Goal: Contribute content: Add original content to the website for others to see

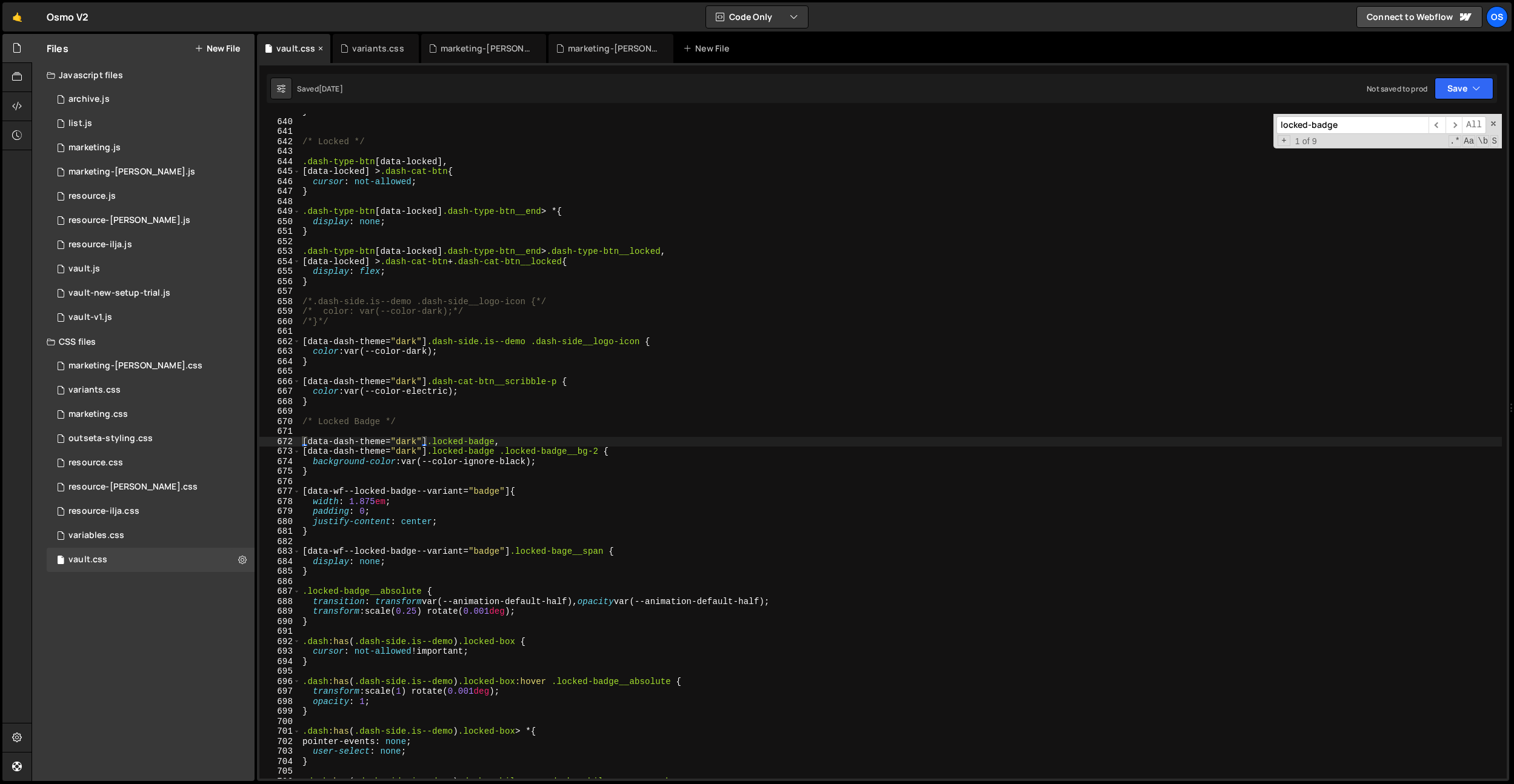
click at [319, 51] on icon at bounding box center [320, 48] width 8 height 12
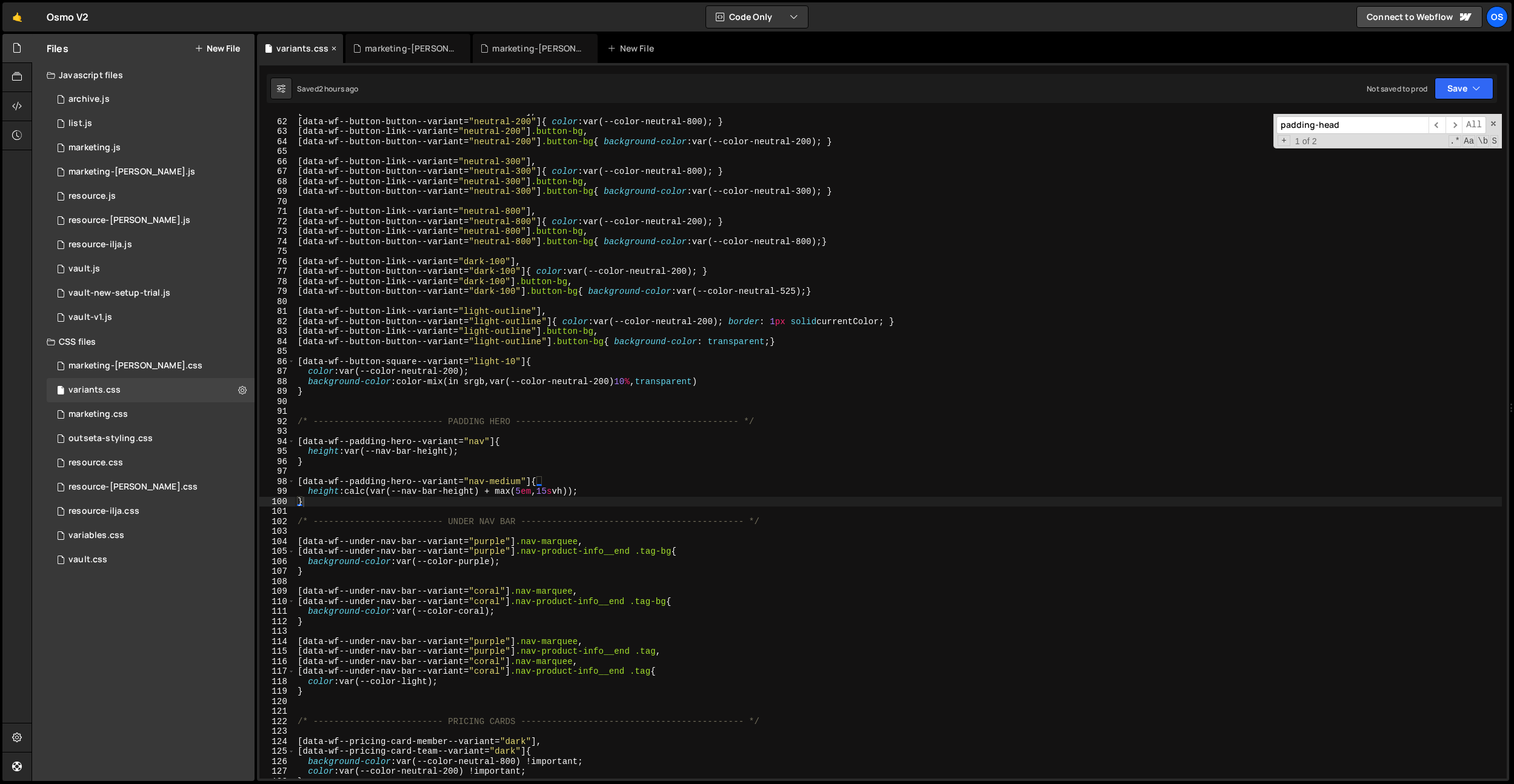
click at [330, 48] on icon at bounding box center [334, 48] width 8 height 12
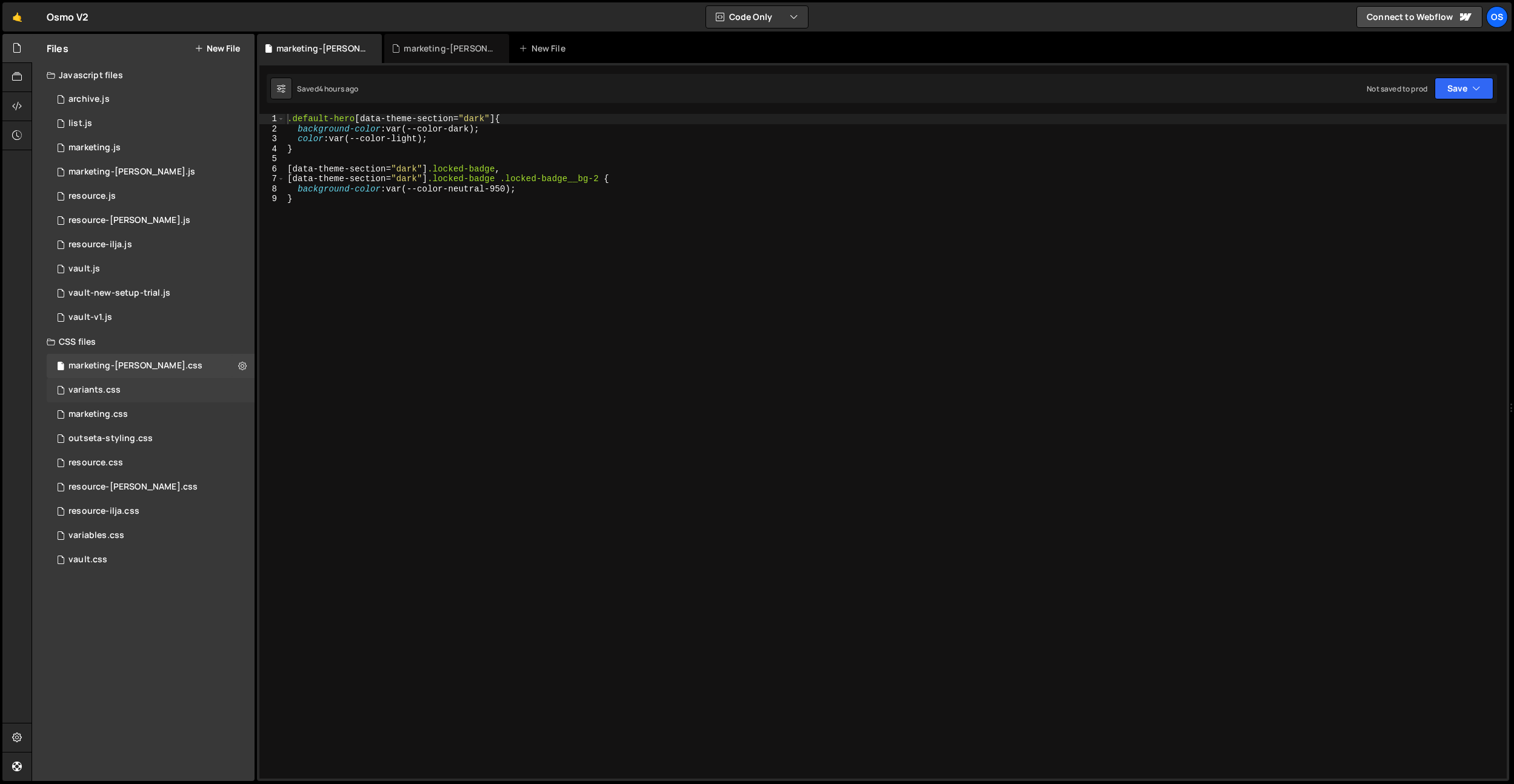
click at [133, 391] on div "variants.css 0" at bounding box center [151, 390] width 208 height 24
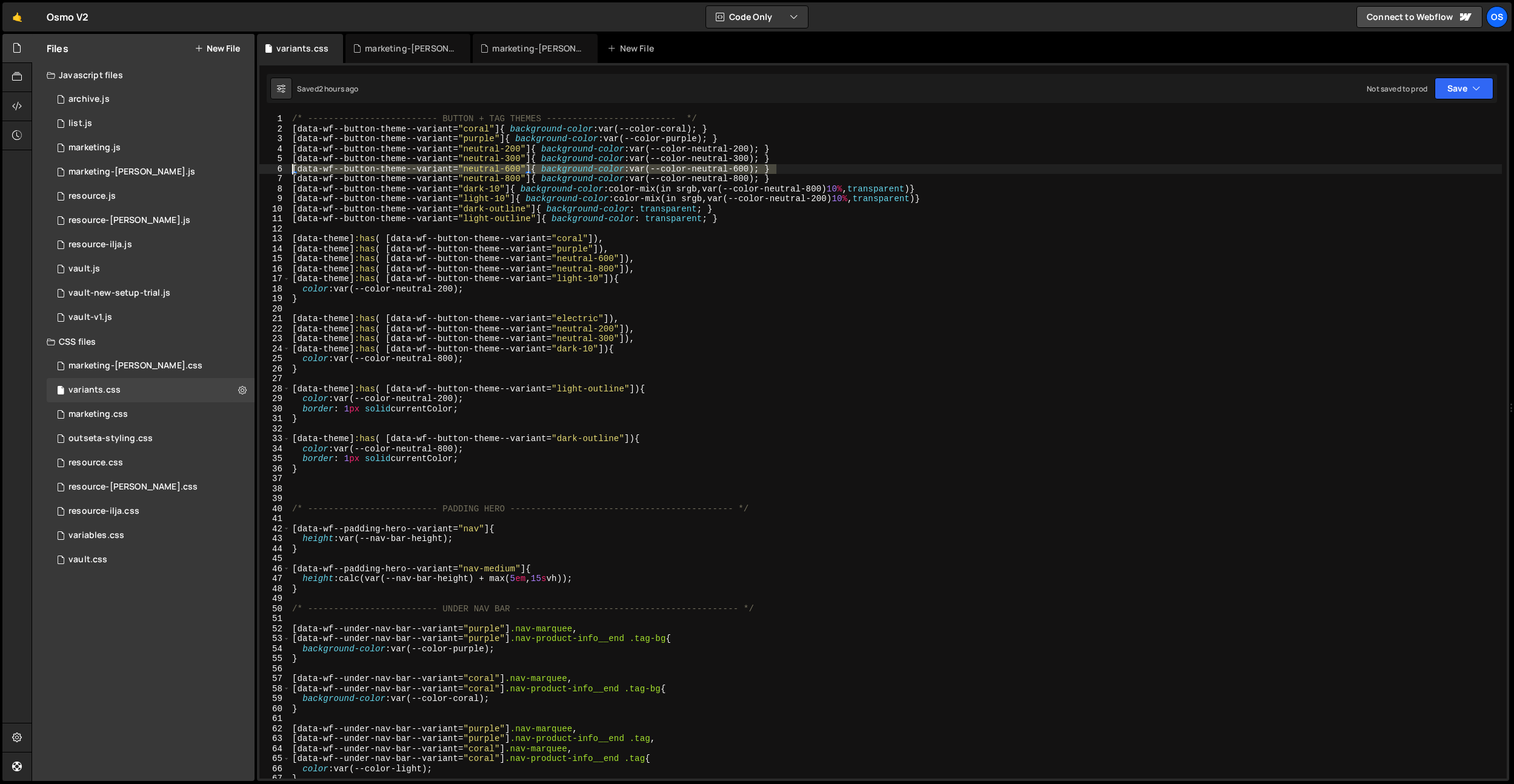
drag, startPoint x: 798, startPoint y: 167, endPoint x: 287, endPoint y: 165, distance: 511.0
click at [287, 165] on div "[data-wf--button-theme--variant="neutral-600"]{ background-color: var(--color-n…" at bounding box center [883, 446] width 1247 height 664
click at [786, 160] on div "/* ------------------------- BUTTON + TAG THEMES ------------------------- */ […" at bounding box center [895, 457] width 1212 height 685
type textarea "[data-wf--button-theme--variant="neutral-300"]{ background-color: var(--color-n…"
paste textarea "[data-wf--button-theme--variant="neutral-600"]{ background-color: var(--color-n…"
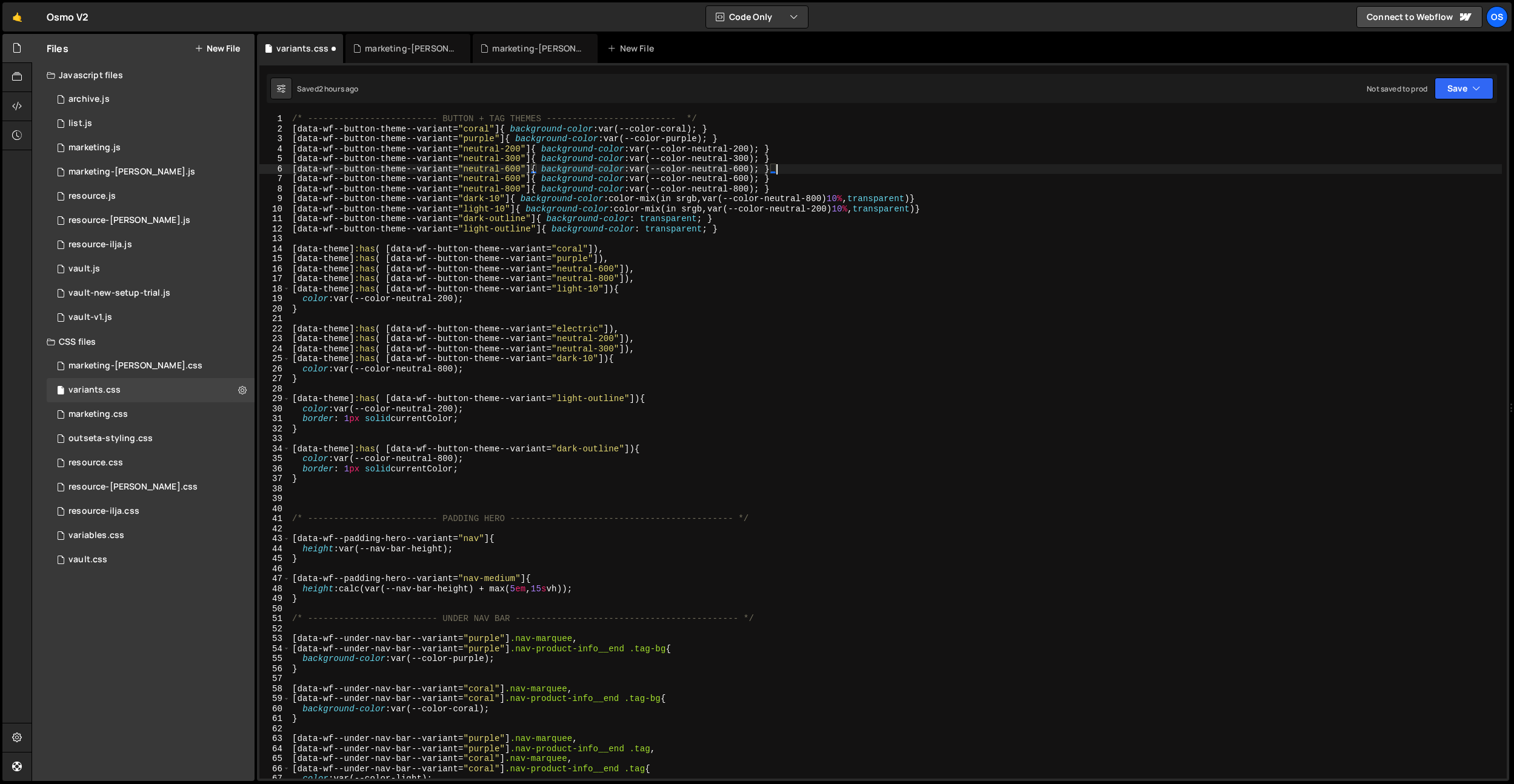
click at [514, 168] on div "/* ------------------------- BUTTON + TAG THEMES ------------------------- */ […" at bounding box center [895, 457] width 1212 height 685
click at [754, 167] on div "/* ------------------------- BUTTON + TAG THEMES ------------------------- */ […" at bounding box center [895, 457] width 1212 height 685
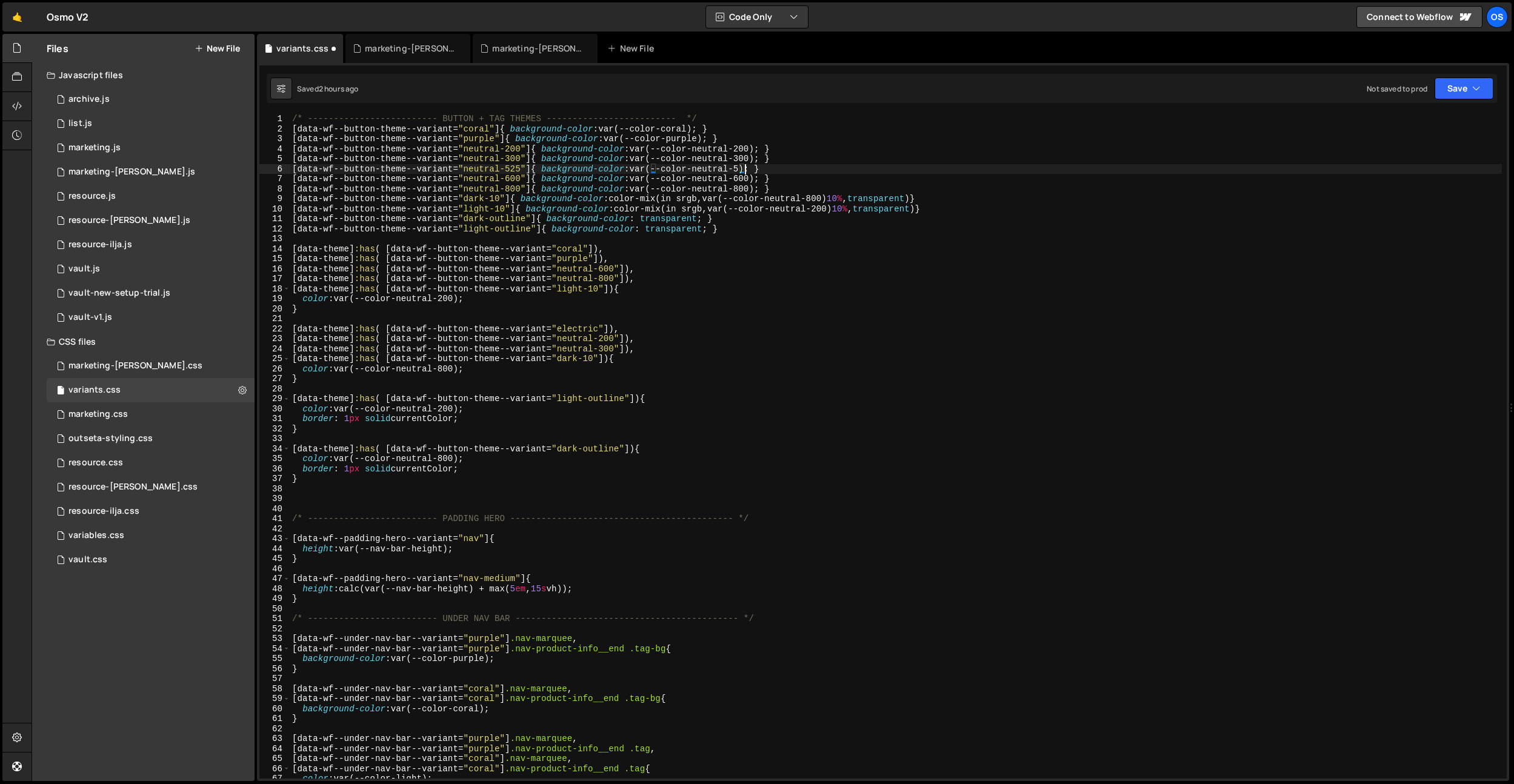
scroll to position [0, 32]
click at [915, 148] on div "/* ------------------------- BUTTON + TAG THEMES ------------------------- */ […" at bounding box center [895, 457] width 1212 height 685
click at [838, 217] on div "/* ------------------------- BUTTON + TAG THEMES ------------------------- */ […" at bounding box center [895, 457] width 1212 height 685
click at [717, 311] on div "/* ------------------------- BUTTON + TAG THEMES ------------------------- */ […" at bounding box center [895, 457] width 1212 height 685
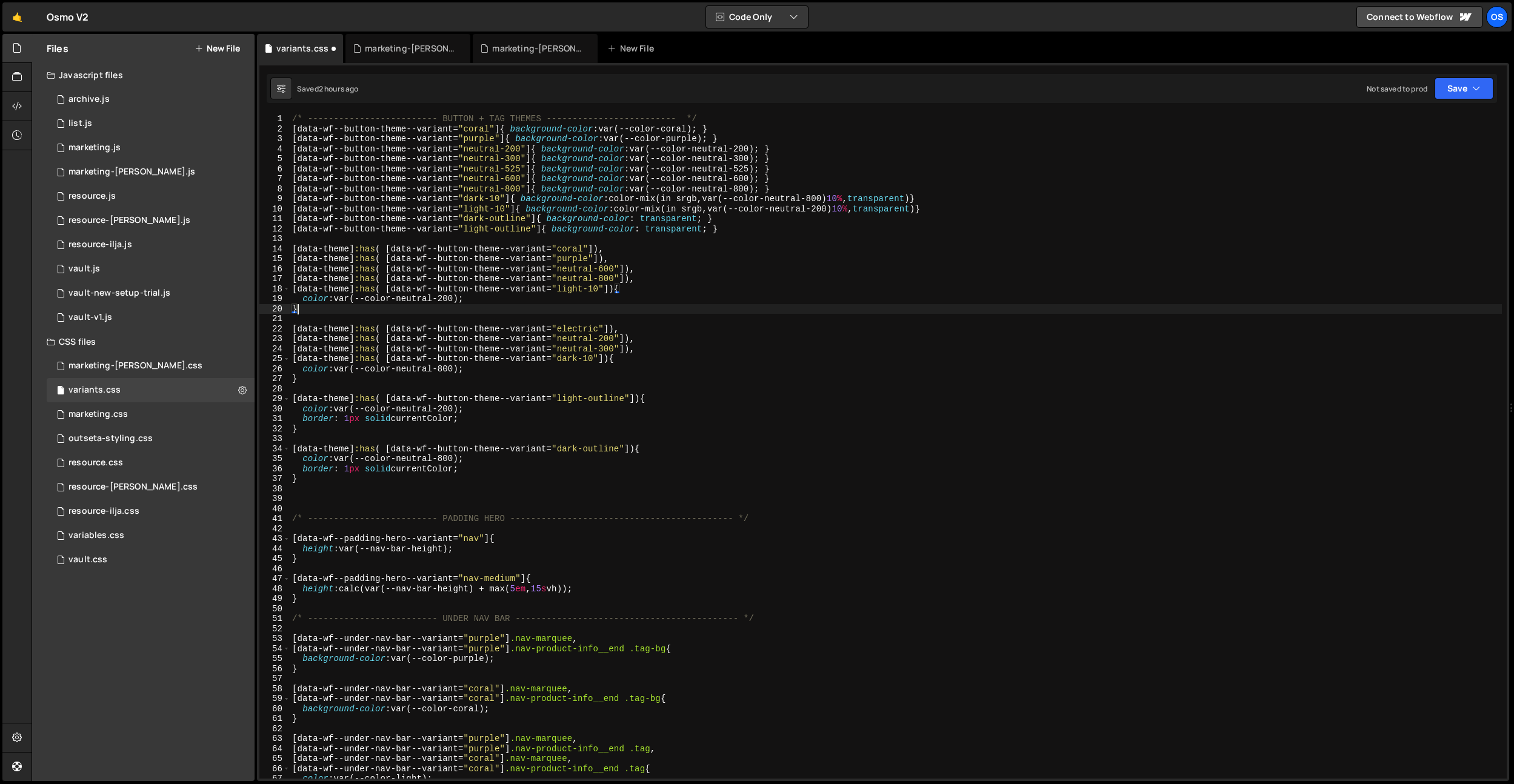
scroll to position [0, 0]
type textarea "}"
click at [626, 388] on div "/* ------------------------- BUTTON + TAG THEMES ------------------------- */ […" at bounding box center [895, 457] width 1212 height 685
drag, startPoint x: 614, startPoint y: 289, endPoint x: 254, endPoint y: 285, distance: 360.0
click at [254, 285] on div "Files New File Javascript files 0 archive.js 0 0 list.js 0 0 marketing.js 0 0 0…" at bounding box center [772, 408] width 1482 height 747
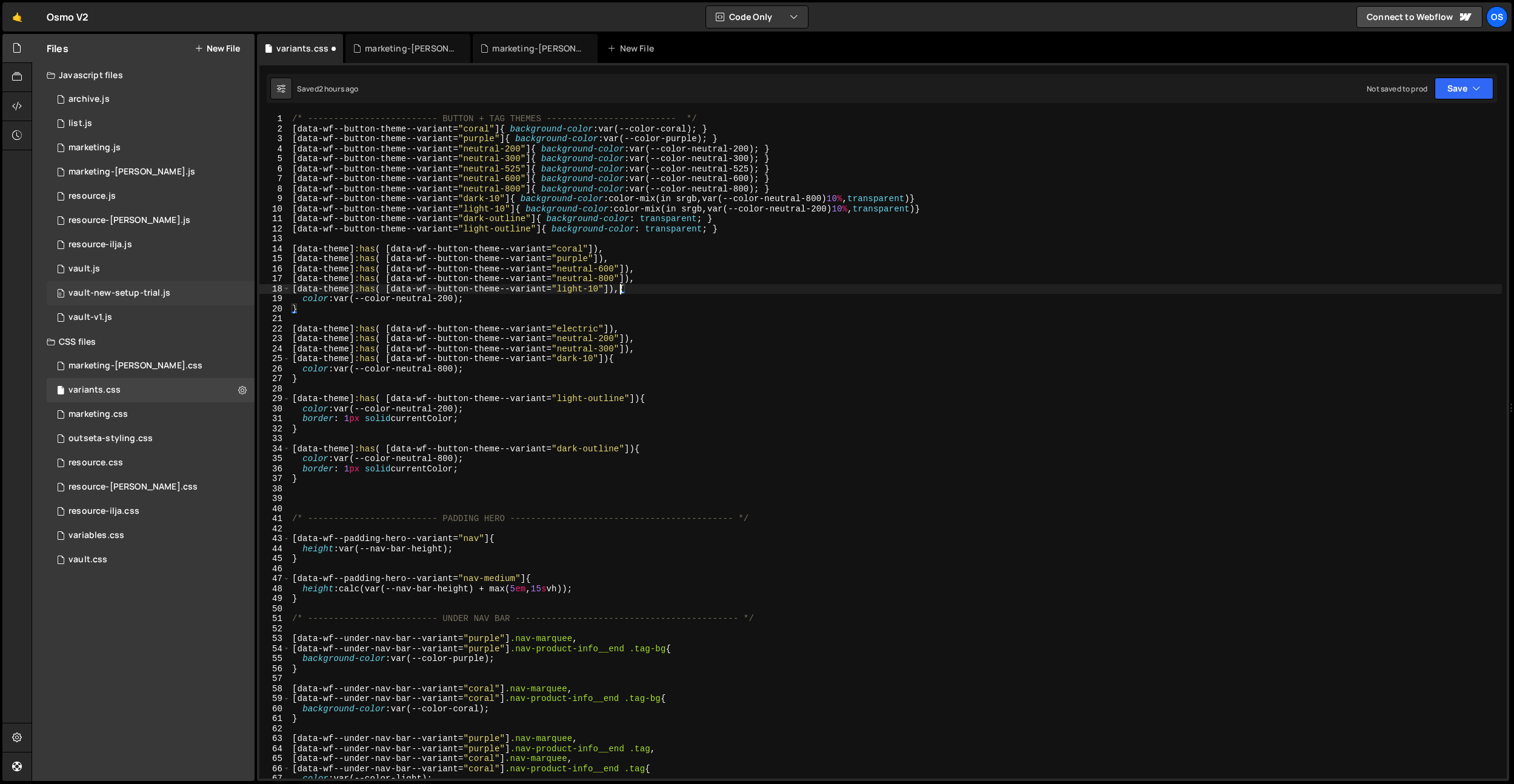
paste textarea "[data-theme]:has( [data-wf--button-theme--variant="light-10"])"
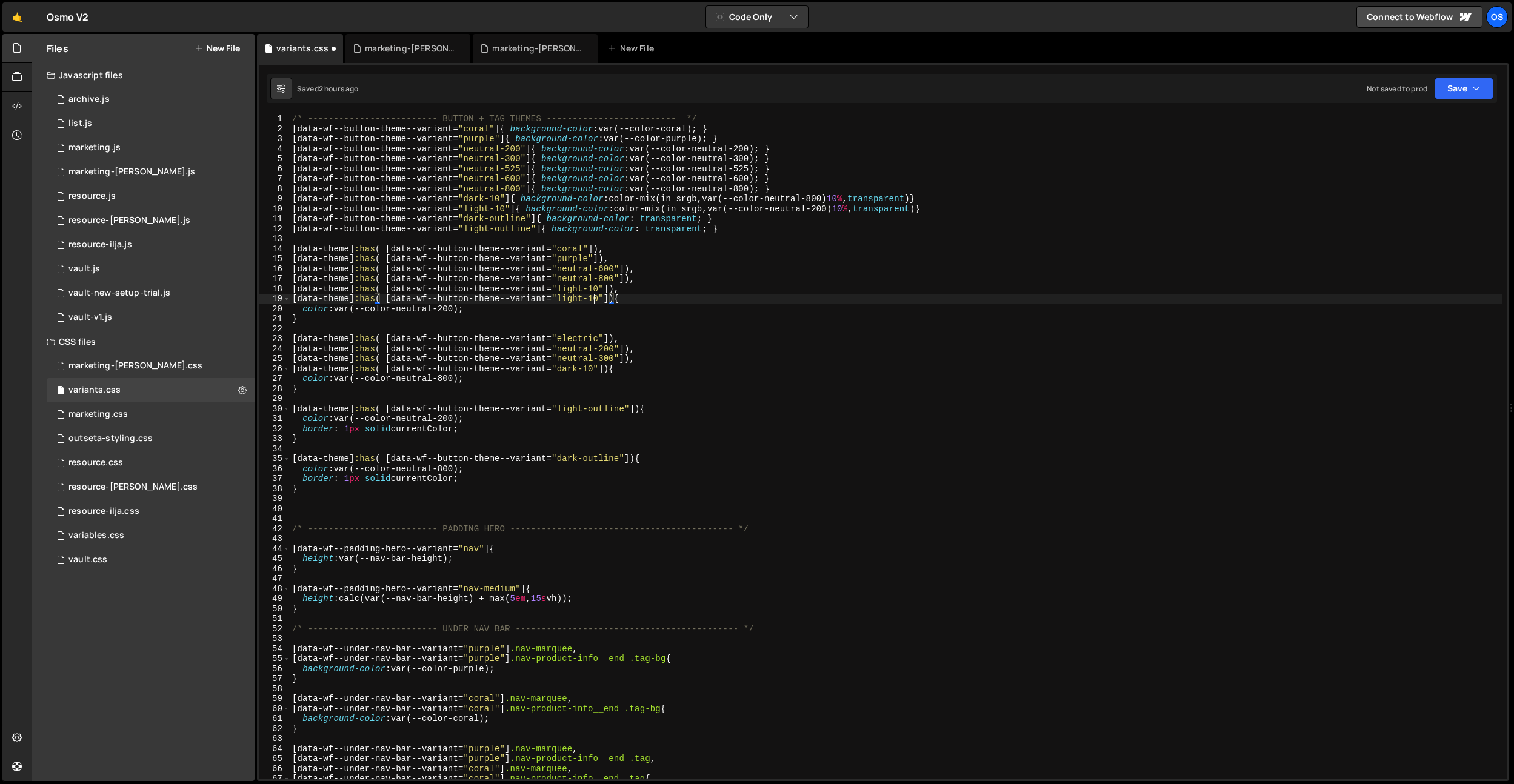
click at [595, 300] on div "/* ------------------------- BUTTON + TAG THEMES ------------------------- */ […" at bounding box center [895, 457] width 1212 height 685
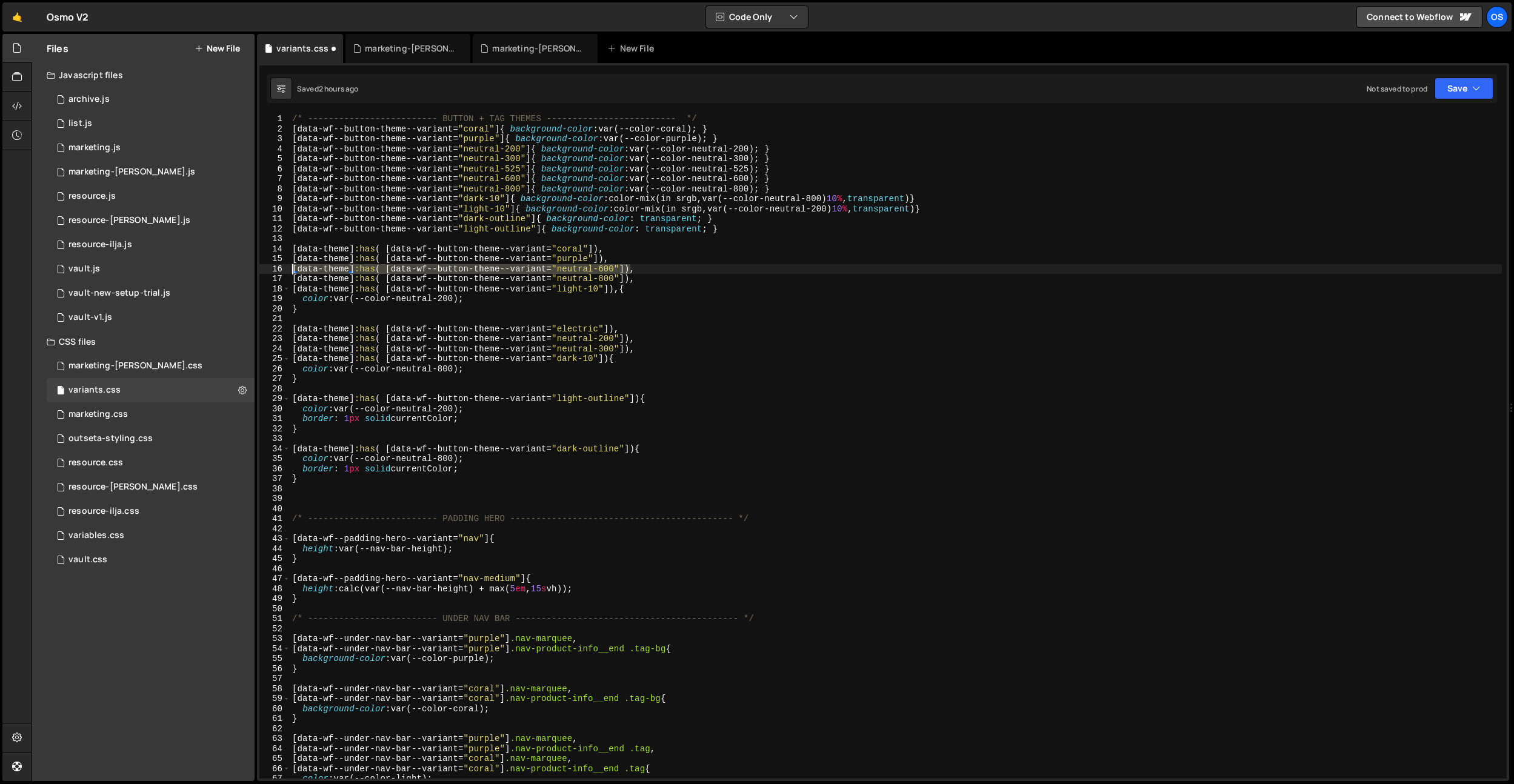
drag, startPoint x: 632, startPoint y: 269, endPoint x: 259, endPoint y: 270, distance: 373.0
click at [259, 270] on div "XXXXXXXXXXXXXXXXXXXXXXXXXXXXXXXXXXXXXXXXXXXXXXXXXXXXXXXXXXXXXXXXXXXXXXXXXXXXXXX…" at bounding box center [883, 422] width 1252 height 718
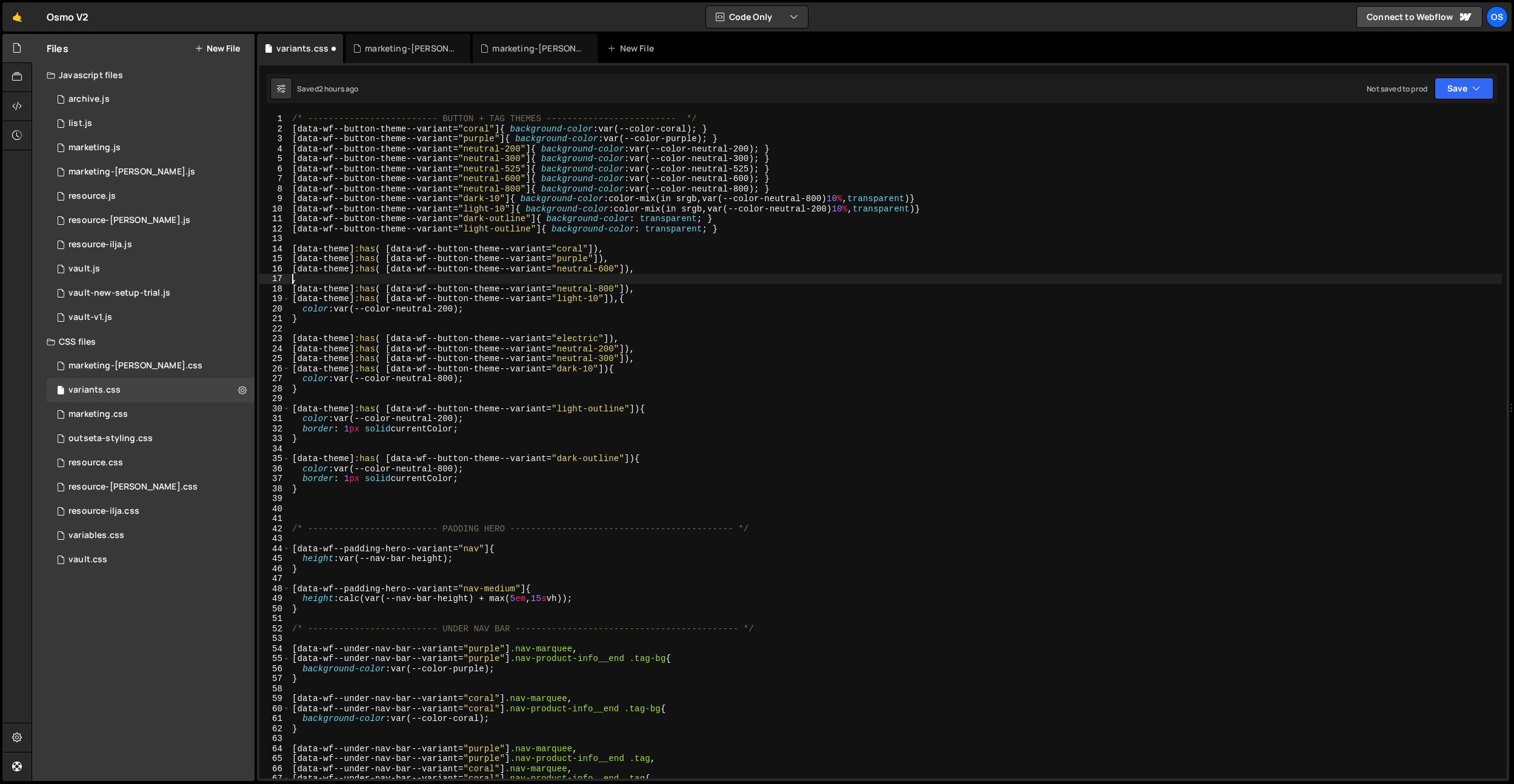
paste textarea "[data-theme]:has( [data-wf--button-theme--variant="neutral-600"])"
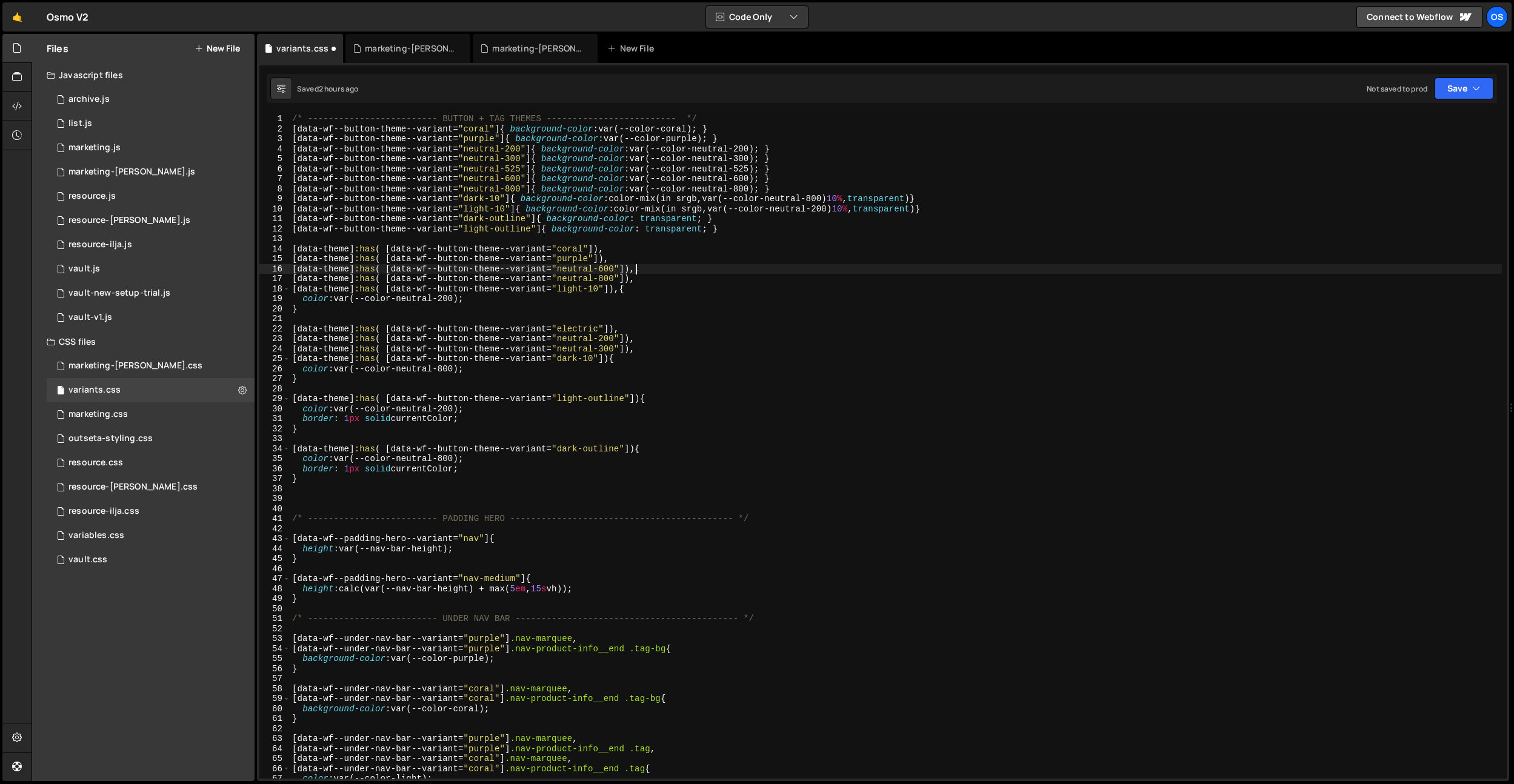
click at [614, 261] on div "/* ------------------------- BUTTON + TAG THEMES ------------------------- */ […" at bounding box center [895, 457] width 1212 height 685
type textarea "[data-theme]:has( [data-wf--button-theme--variant="purple"]),"
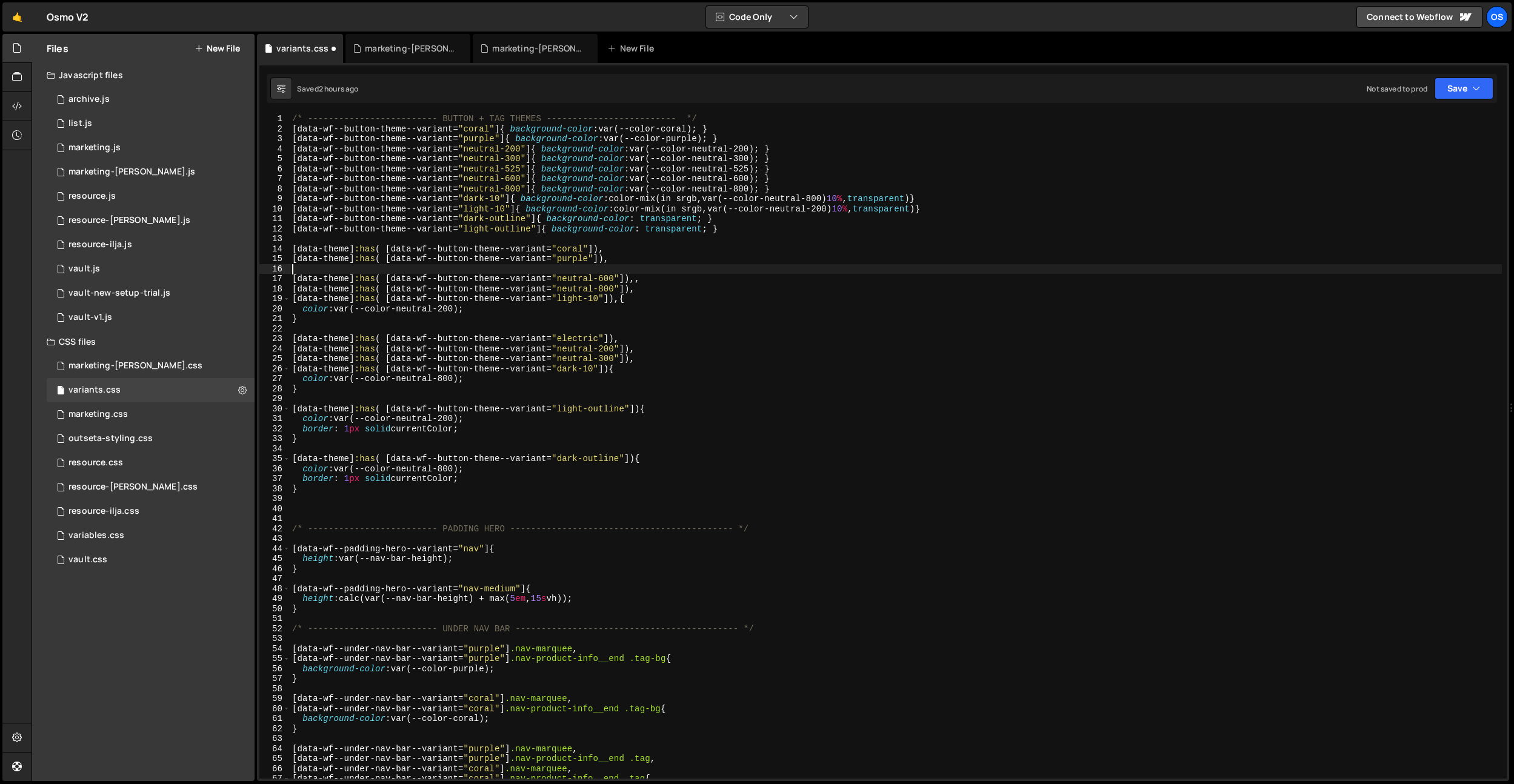
paste textarea "[data-theme]:has( [data-wf--button-theme--variant="neutral-600"])"
click at [609, 268] on div "/* ------------------------- BUTTON + TAG THEMES ------------------------- */ […" at bounding box center [895, 457] width 1212 height 685
type textarea "[data-theme]:has( [data-wf--button-theme--variant="neutral-525"])"
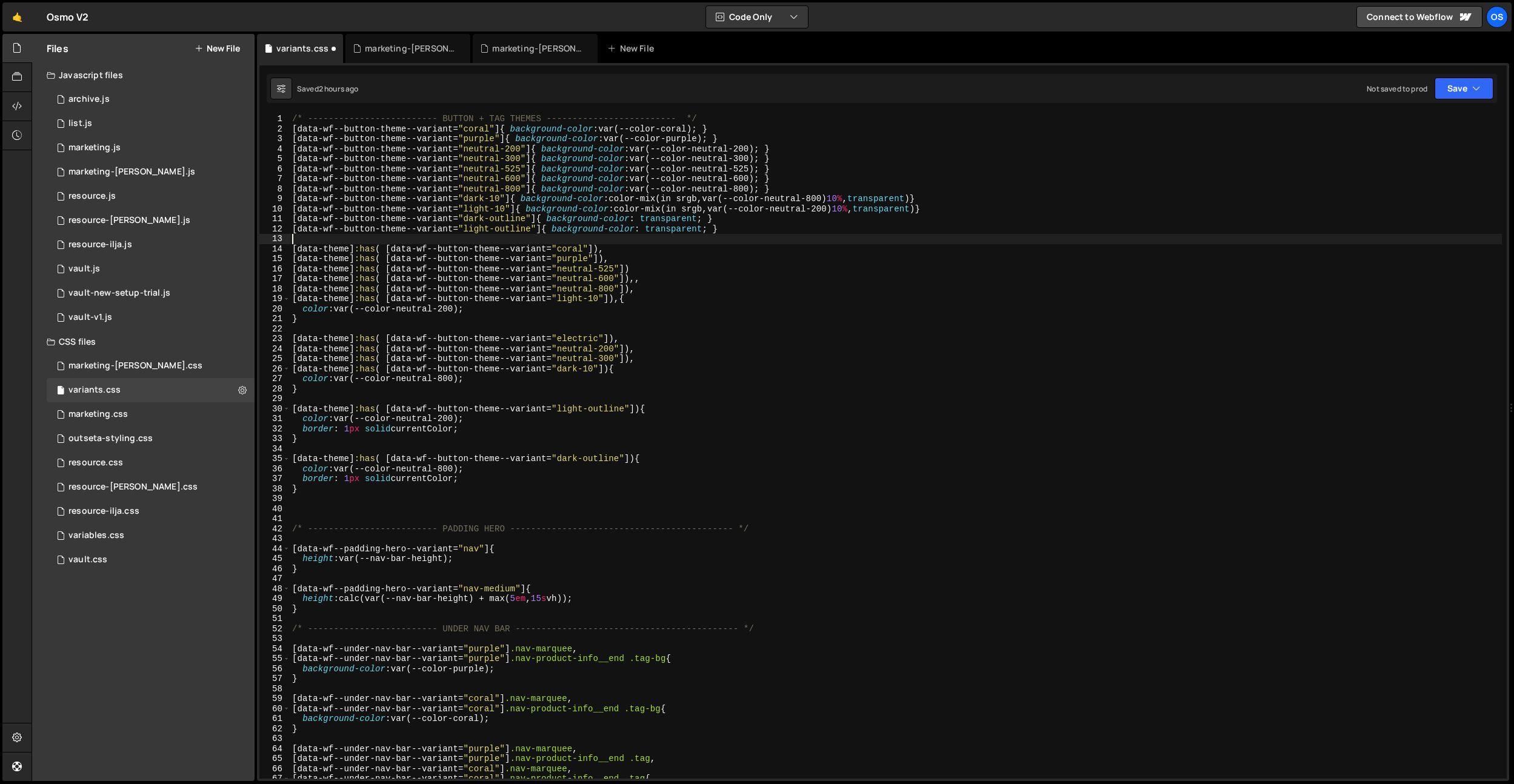
click at [681, 238] on div "/* ------------------------- BUTTON + TAG THEMES ------------------------- */ […" at bounding box center [895, 457] width 1212 height 685
click at [640, 269] on div "/* ------------------------- BUTTON + TAG THEMES ------------------------- */ […" at bounding box center [895, 457] width 1212 height 685
click at [640, 276] on div "/* ------------------------- BUTTON + TAG THEMES ------------------------- */ […" at bounding box center [895, 457] width 1212 height 685
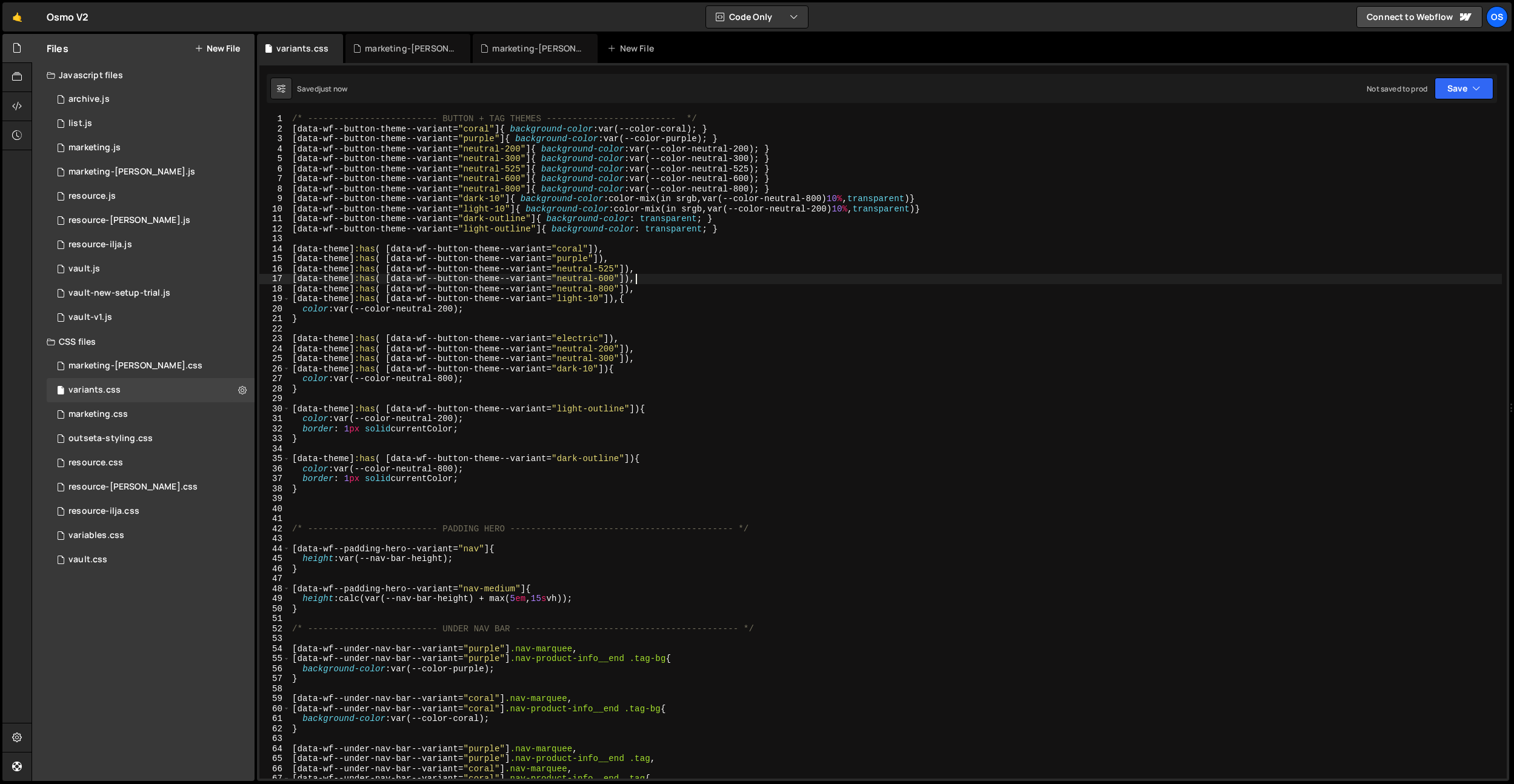
click at [350, 431] on div "/* ------------------------- BUTTON + TAG THEMES ------------------------- */ […" at bounding box center [895, 457] width 1212 height 685
drag, startPoint x: 387, startPoint y: 429, endPoint x: 356, endPoint y: 480, distance: 59.7
click at [345, 430] on div "/* ------------------------- BUTTON + TAG THEMES ------------------------- */ […" at bounding box center [895, 457] width 1212 height 685
click at [353, 478] on div "/* ------------------------- BUTTON + TAG THEMES ------------------------- */ […" at bounding box center [895, 457] width 1212 height 685
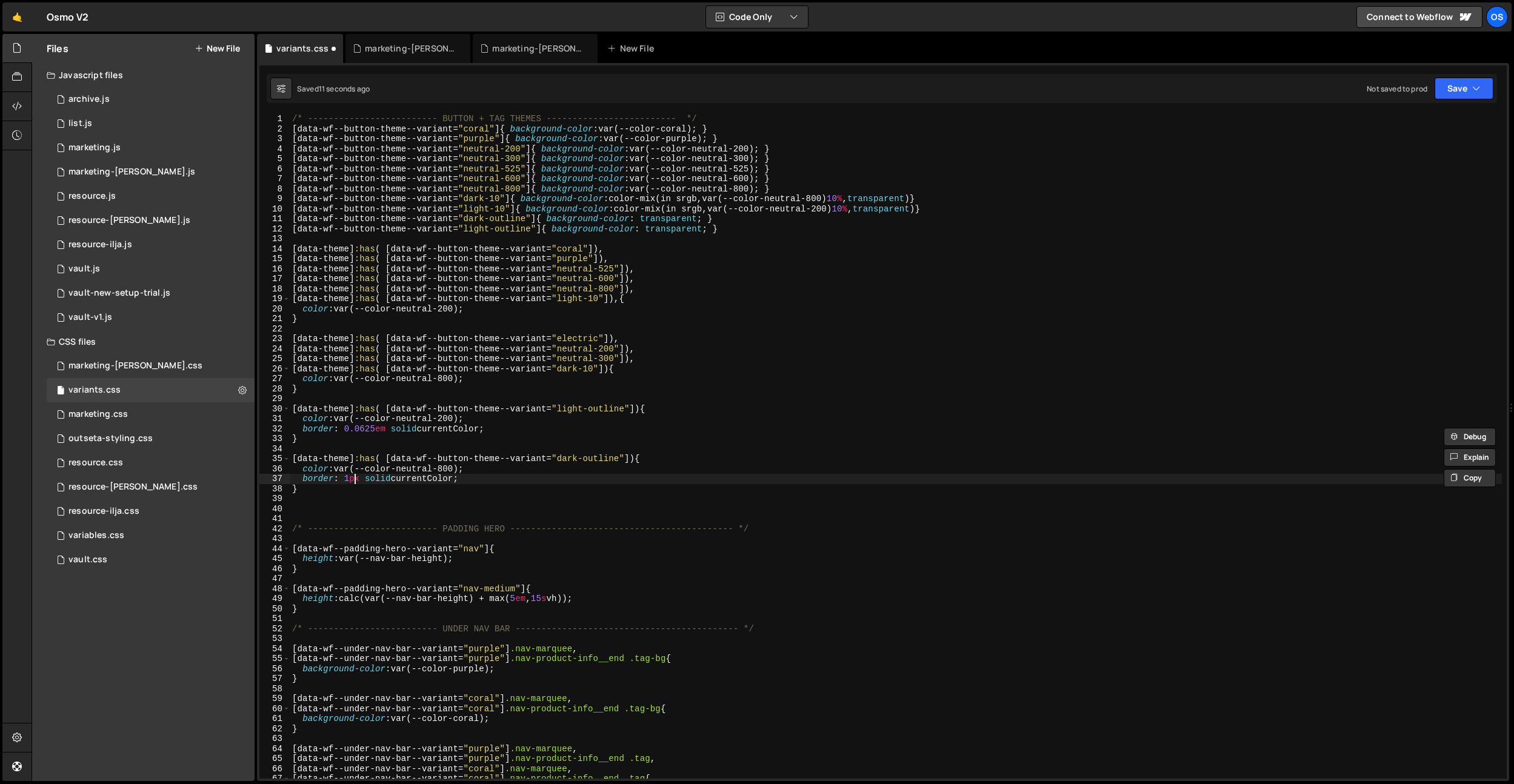
click at [353, 478] on div "/* ------------------------- BUTTON + TAG THEMES ------------------------- */ […" at bounding box center [895, 457] width 1212 height 685
paste textarea "0.0625em"
click at [597, 408] on div "/* ------------------------- BUTTON + TAG THEMES ------------------------- */ […" at bounding box center [895, 457] width 1212 height 685
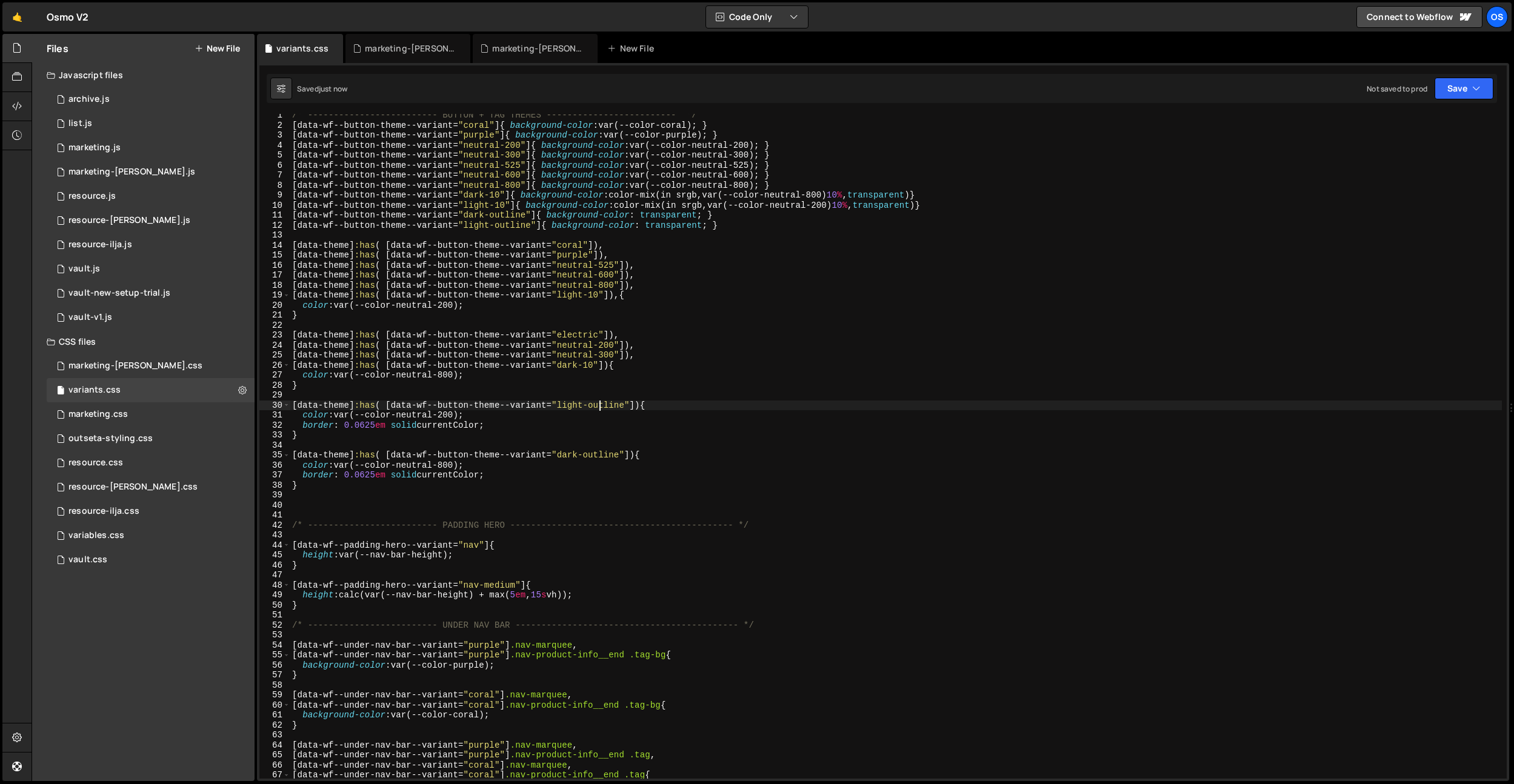
scroll to position [1, 0]
click at [537, 433] on div "/* ------------------------- BUTTON + TAG THEMES ------------------------- */ […" at bounding box center [895, 455] width 1212 height 685
type textarea "}"
click at [542, 445] on div "/* ------------------------- BUTTON + TAG THEMES ------------------------- */ […" at bounding box center [895, 455] width 1212 height 685
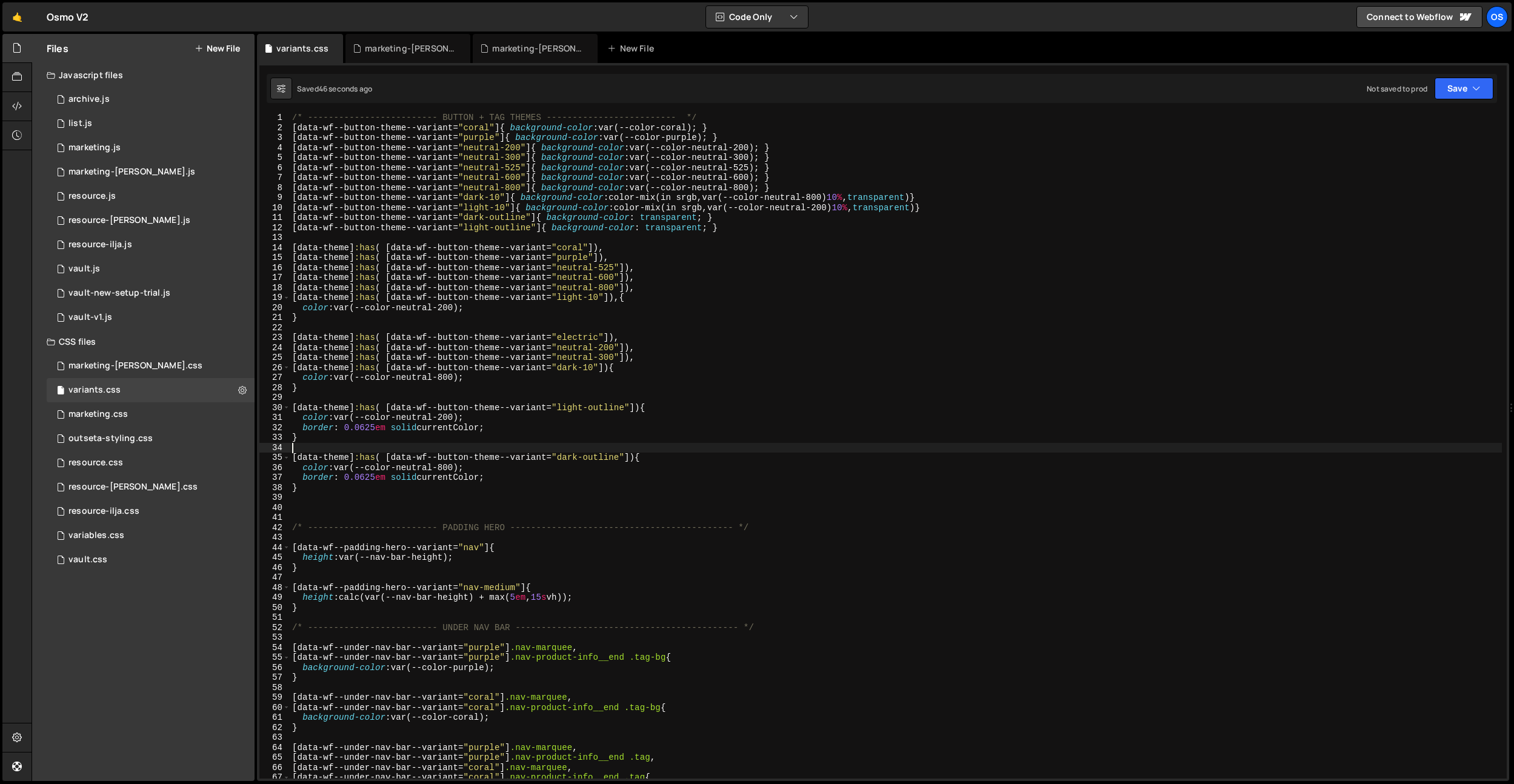
click at [618, 366] on div "/* ------------------------- BUTTON + TAG THEMES ------------------------- */ […" at bounding box center [895, 455] width 1212 height 685
drag, startPoint x: 640, startPoint y: 266, endPoint x: 259, endPoint y: 263, distance: 381.0
click at [259, 263] on div "XXXXXXXXXXXXXXXXXXXXXXXXXXXXXXXXXXXXXXXXXXXXXXXXXXXXXXXXXXXXXXXXXXXXXXXXXXXXXXX…" at bounding box center [883, 422] width 1252 height 718
type textarea "[data-theme]:has( [data-wf--button-theme--variant="neutral-525"]),"
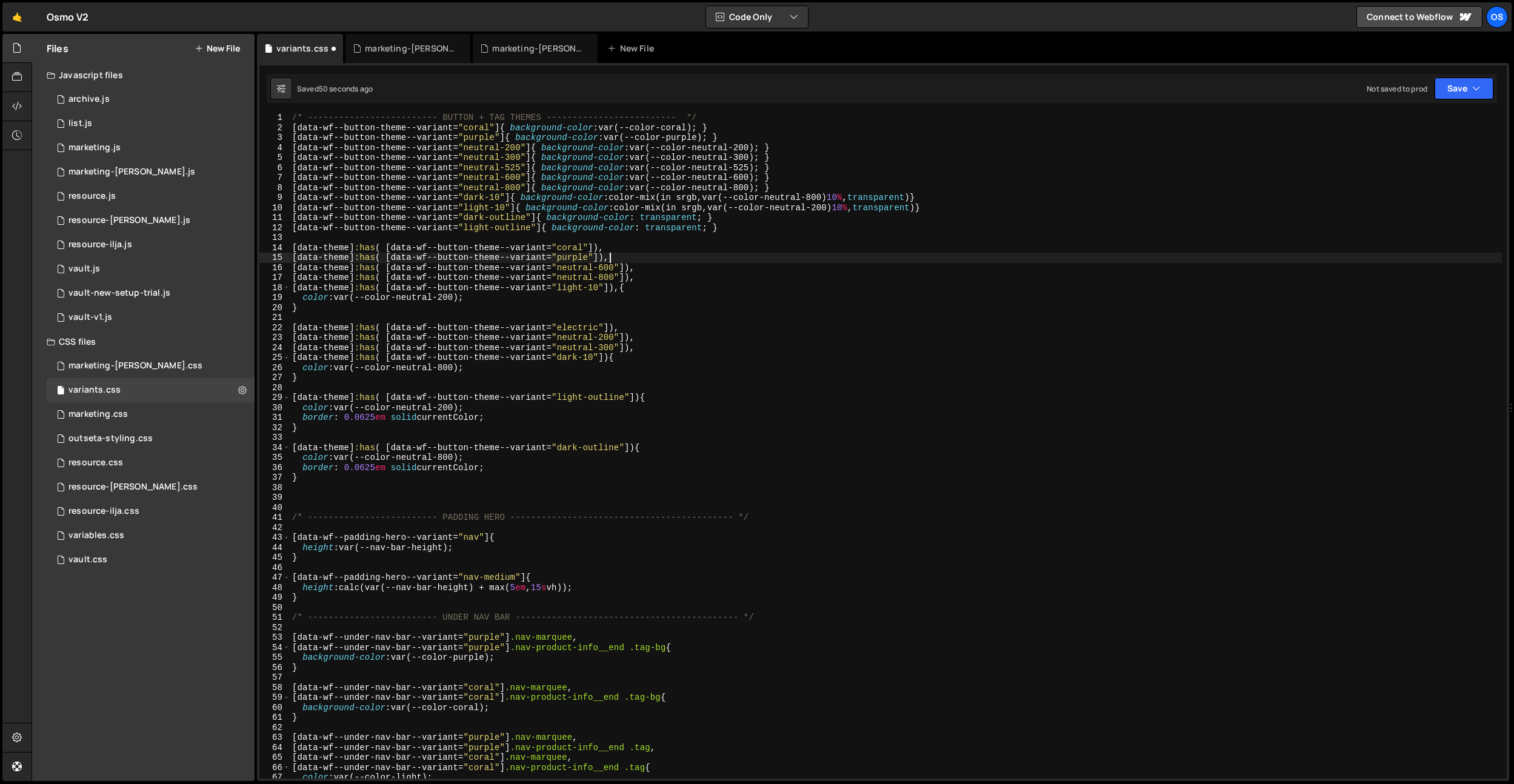
click at [652, 344] on div "/* ------------------------- BUTTON + TAG THEMES ------------------------- */ […" at bounding box center [895, 455] width 1212 height 685
type textarea "[data-theme]:has( [data-wf--button-theme--variant="neutral-300"]),"
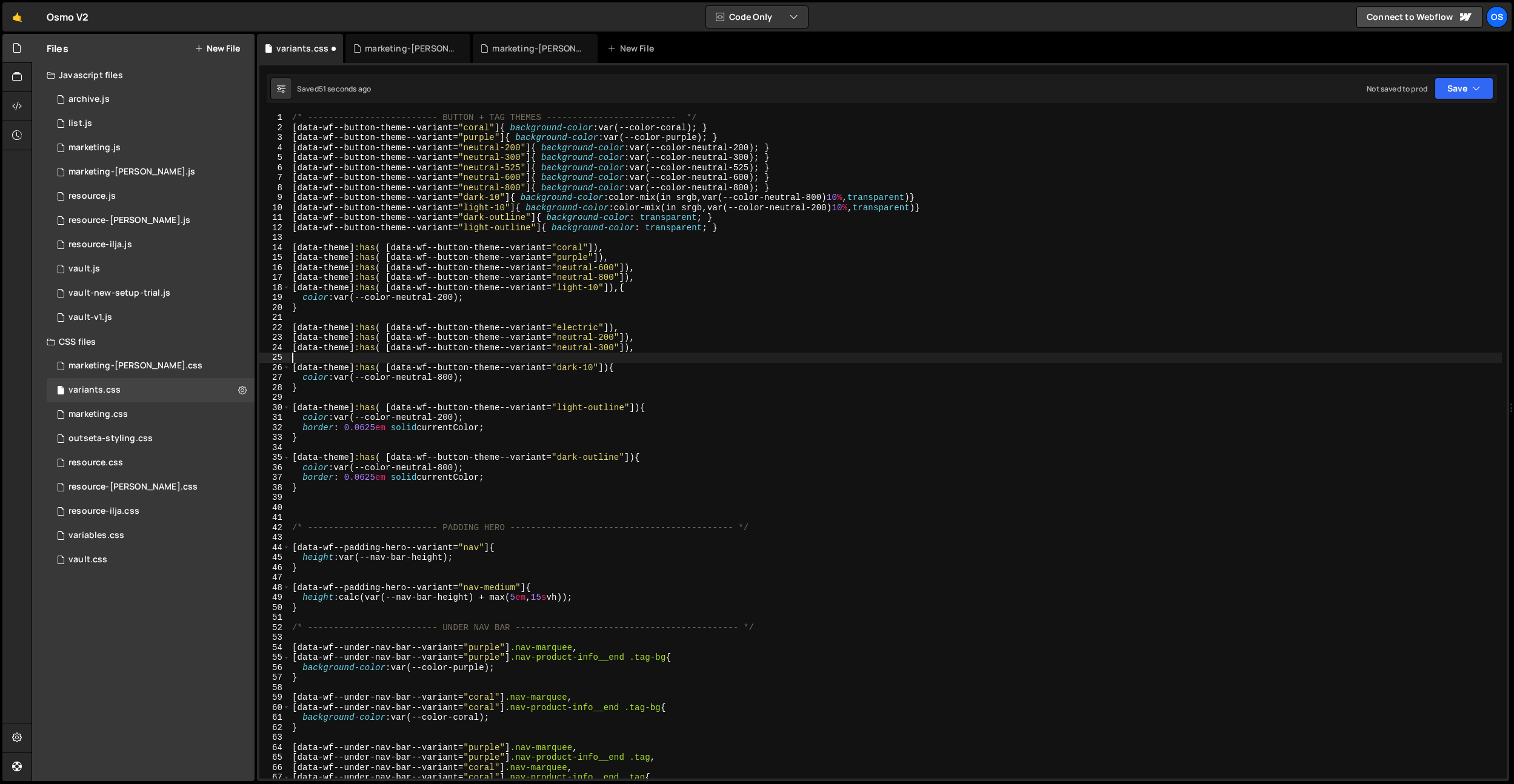
paste textarea "[data-theme]:has( [data-wf--button-theme--variant="neutral-525"]),"
type textarea "[data-theme]:has( [data-wf--button-theme--variant="neutral-525"]),"
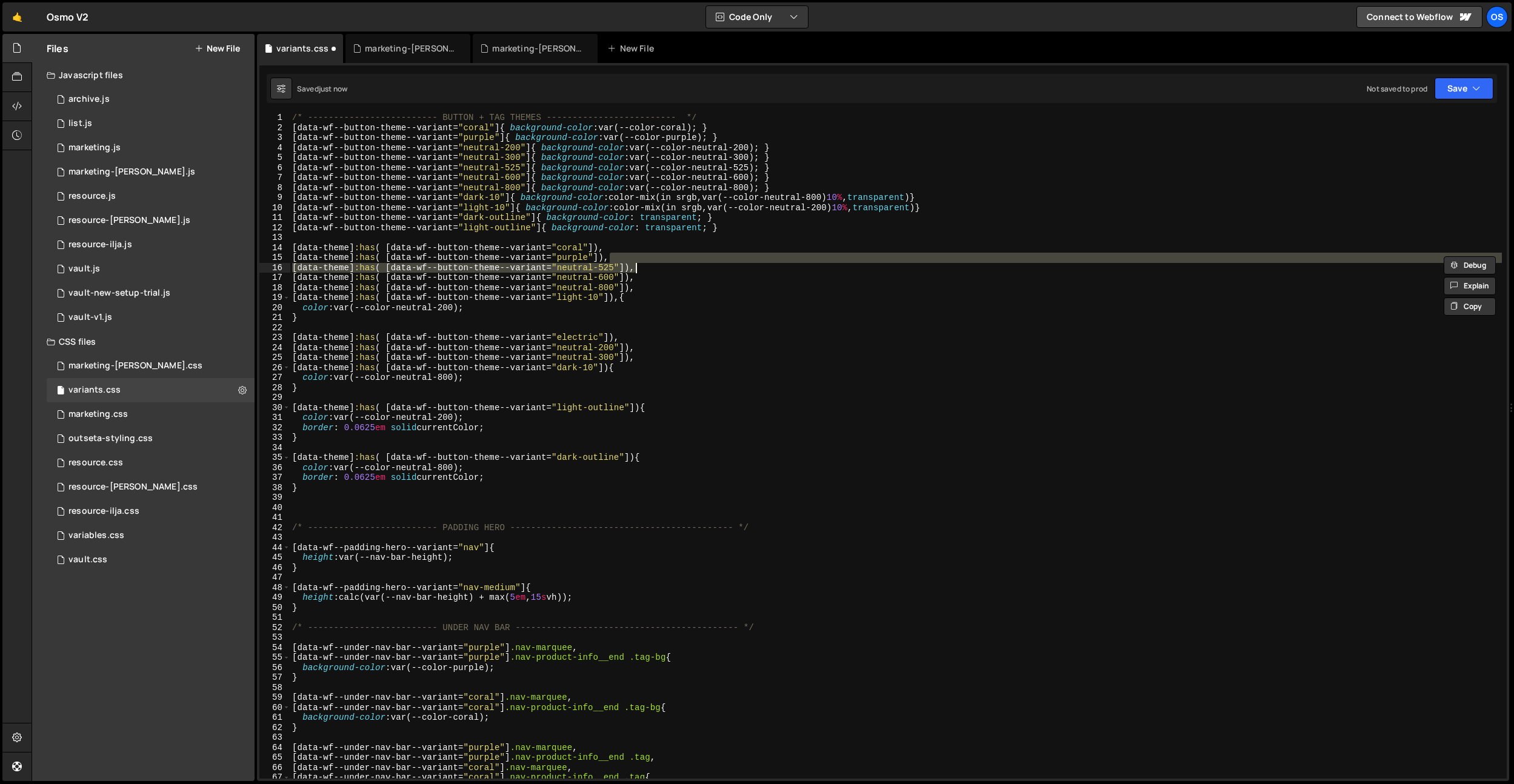
click at [597, 230] on div "/* ------------------------- BUTTON + TAG THEMES ------------------------- */ […" at bounding box center [895, 455] width 1212 height 685
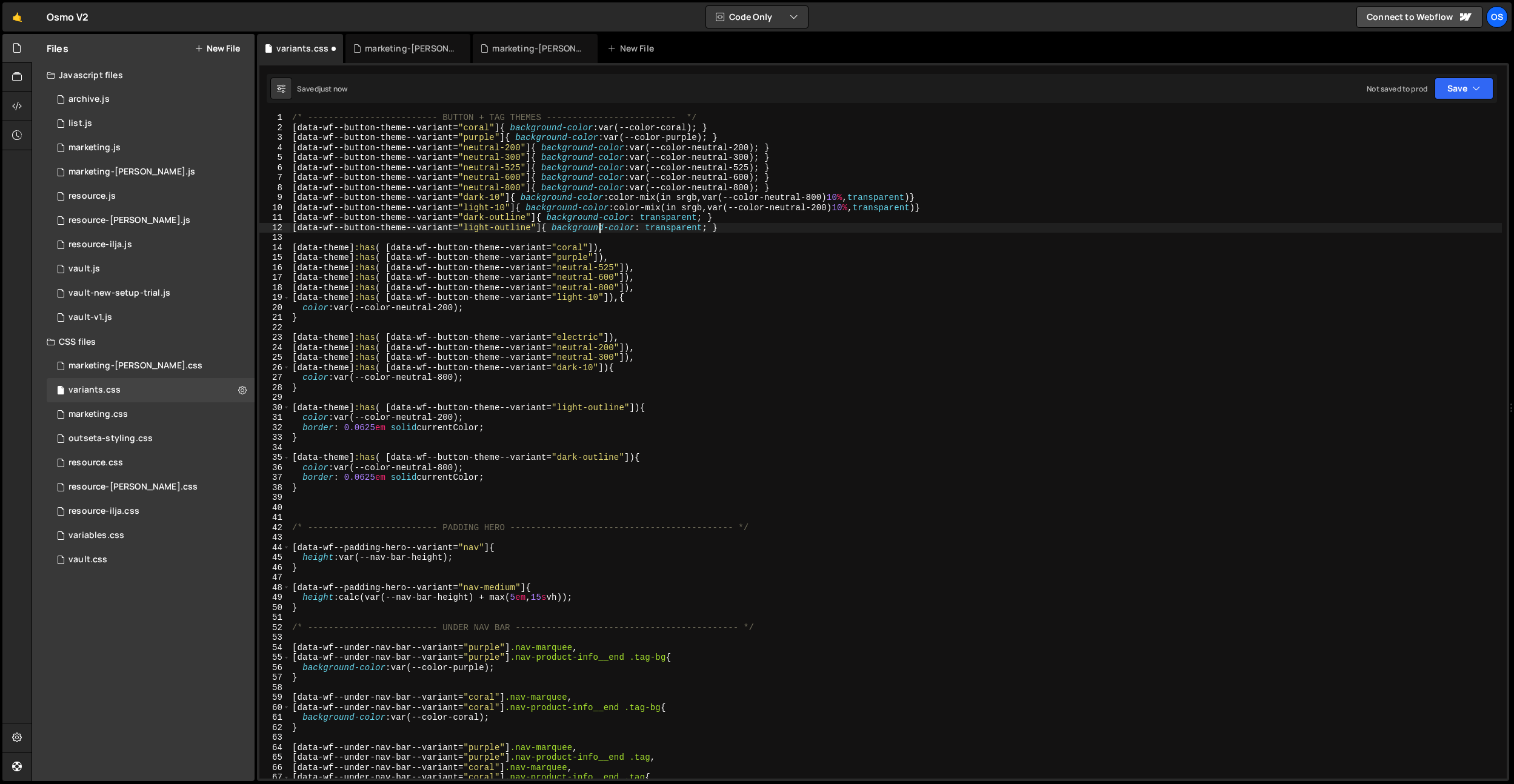
click at [551, 279] on div "/* ------------------------- BUTTON + TAG THEMES ------------------------- */ […" at bounding box center [895, 455] width 1212 height 685
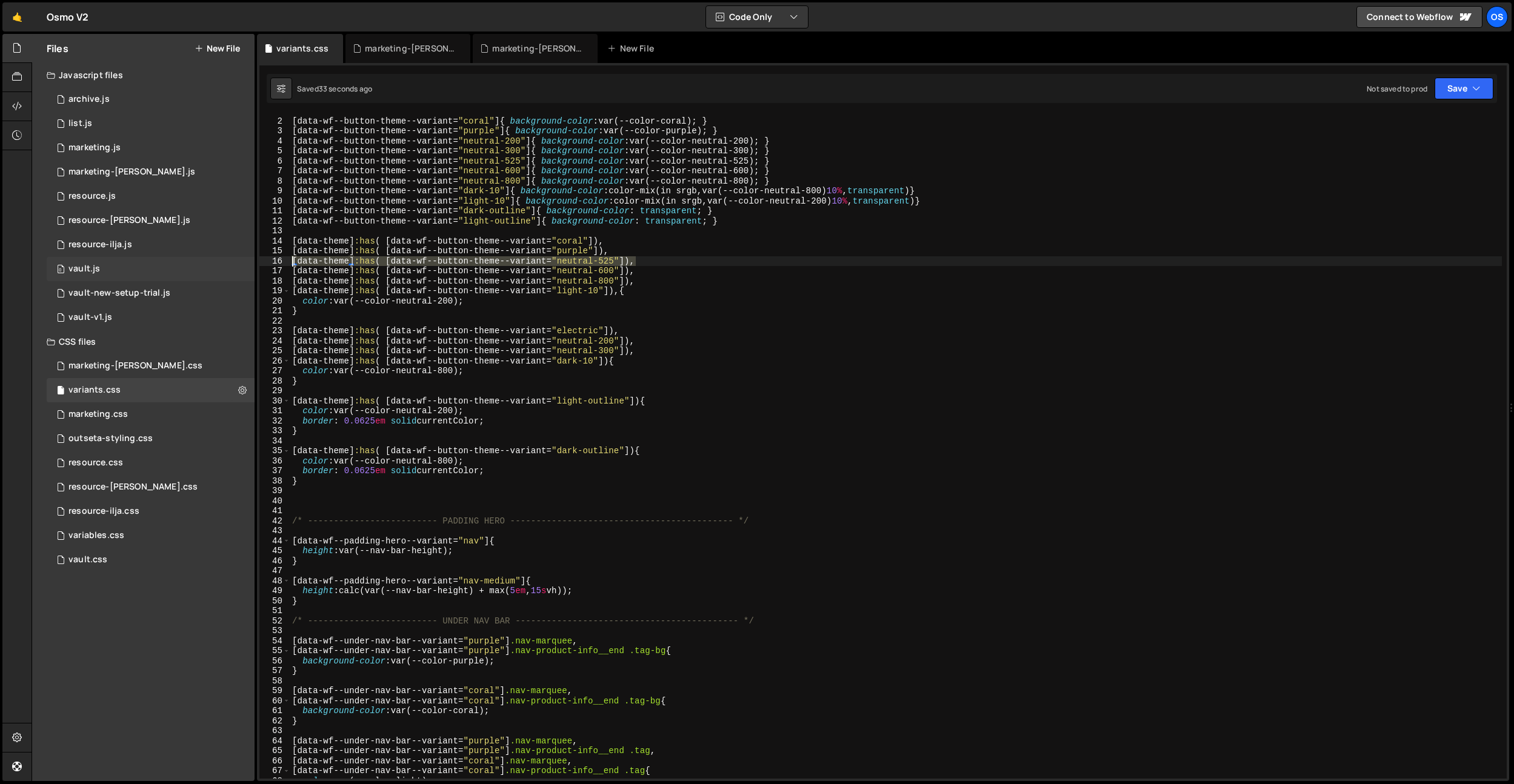
drag, startPoint x: 641, startPoint y: 260, endPoint x: 252, endPoint y: 258, distance: 389.0
click at [252, 258] on div "Files New File Javascript files 0 archive.js 0 0 list.js 0 0 marketing.js 0 0 0…" at bounding box center [772, 408] width 1482 height 747
type textarea "[data-theme]:has( [data-wf--button-theme--variant="neutral-600"])"
click at [622, 288] on div "/* ------------------------- BUTTON + TAG THEMES ------------------------- */ […" at bounding box center [895, 448] width 1212 height 685
click at [355, 473] on div "/* ------------------------- BUTTON + TAG THEMES ------------------------- */ […" at bounding box center [895, 448] width 1212 height 685
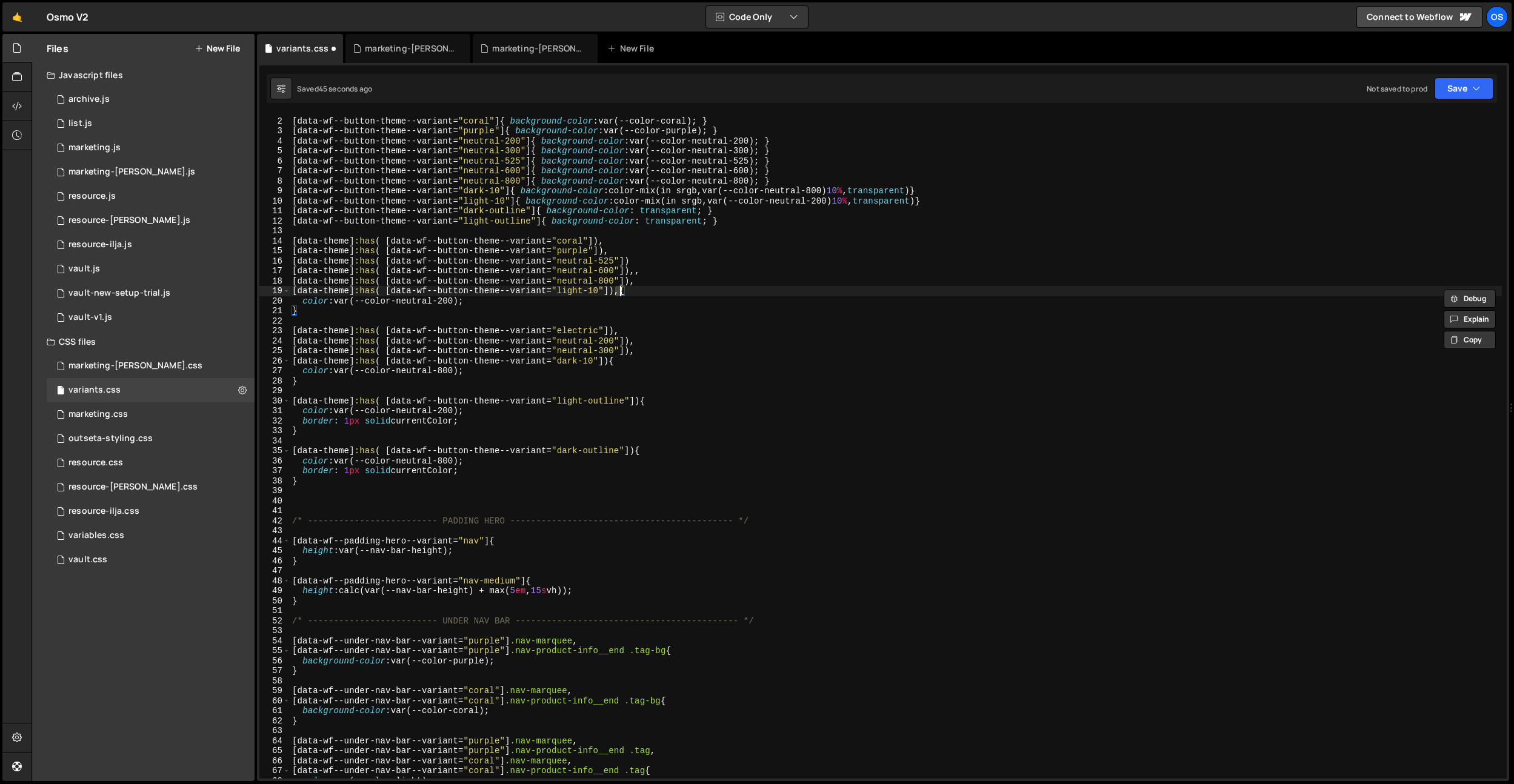
type textarea "[data-theme]:has( [data-wf--button-theme--variant="neutral-600"])"
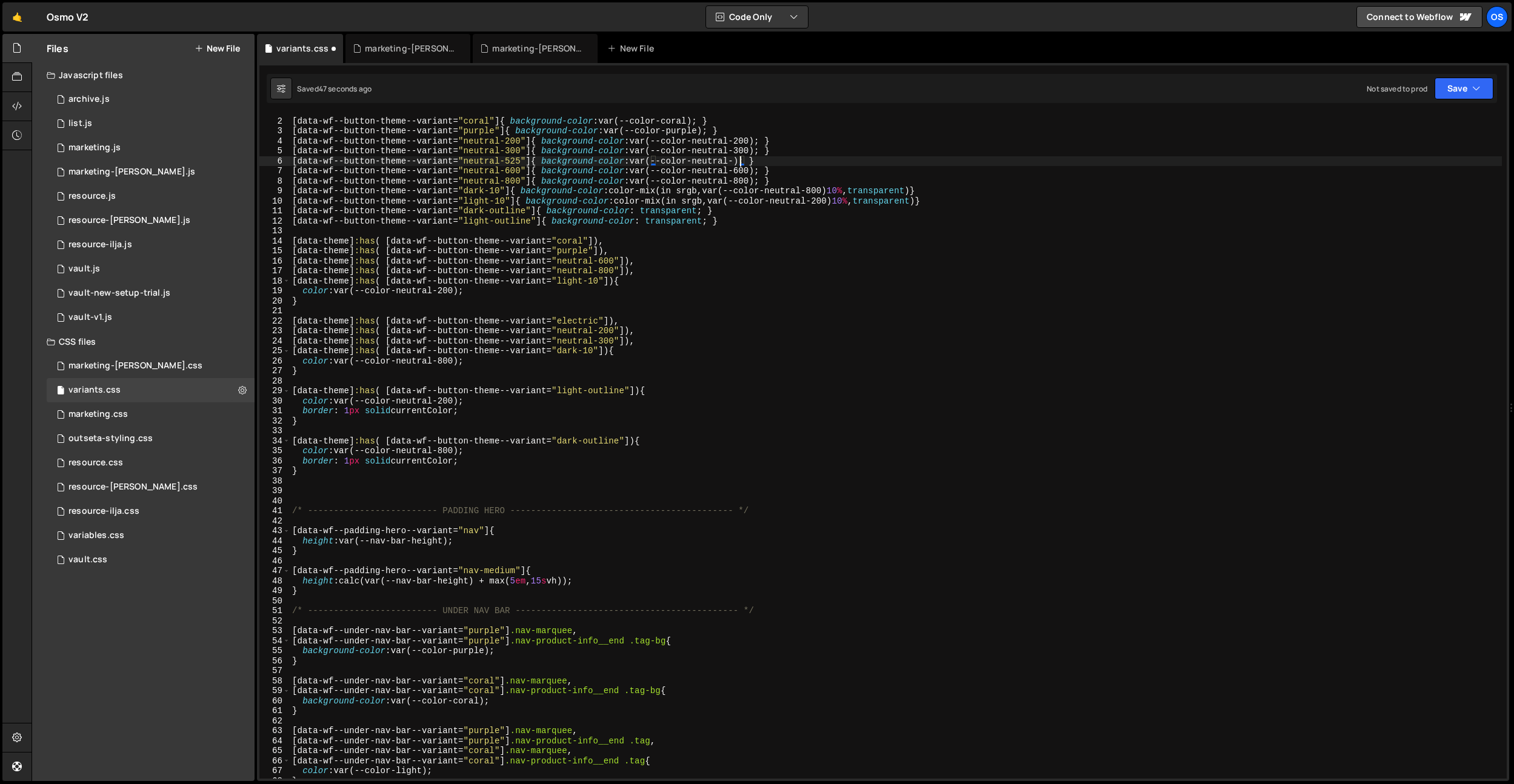
type textarea "[data-wf--button-theme--variant="neutral-600"]{ background-color: var(--color-n…"
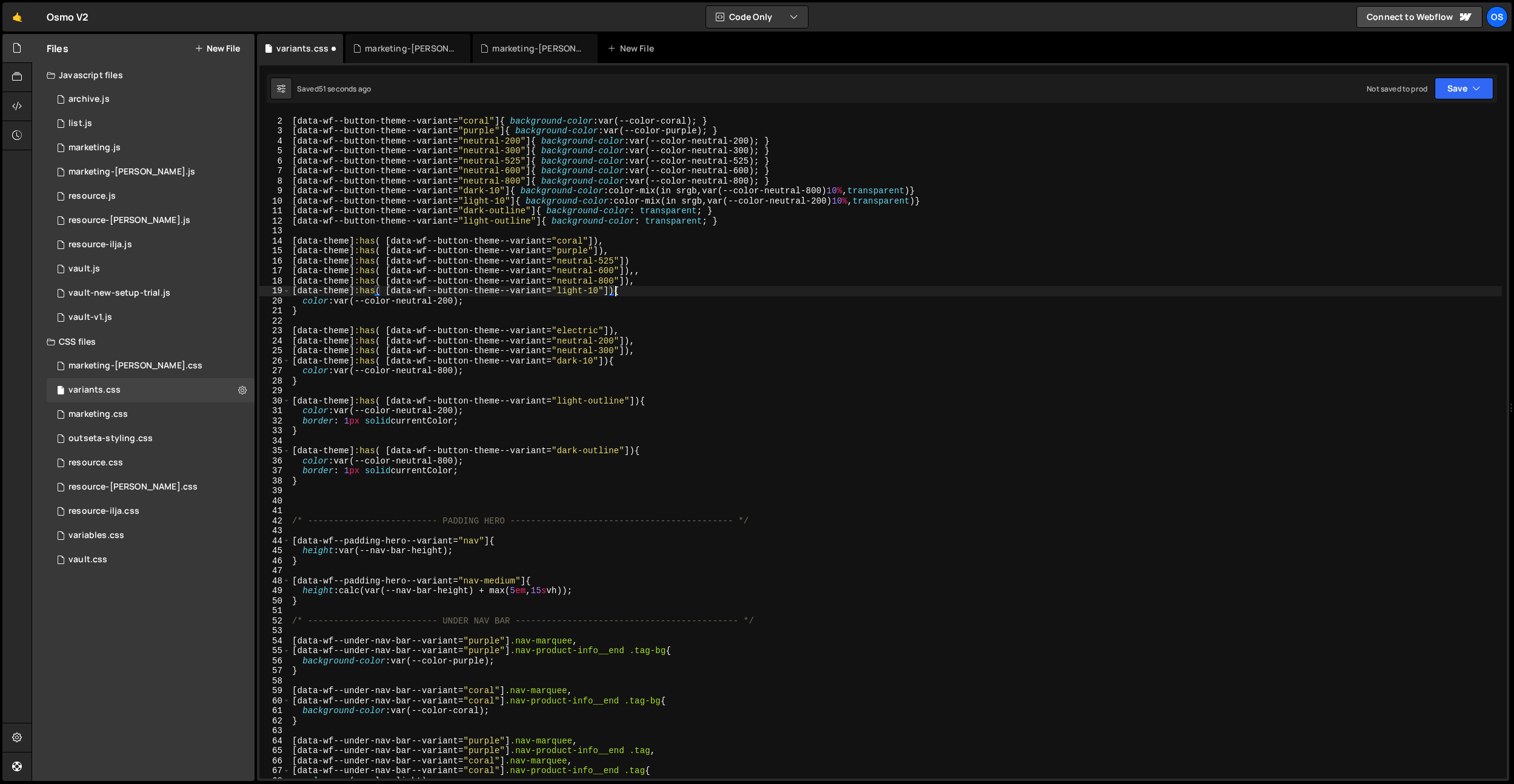
click at [357, 470] on div "/* ------------------------- BUTTON + TAG THEMES ------------------------- */ […" at bounding box center [895, 448] width 1212 height 685
drag, startPoint x: 381, startPoint y: 472, endPoint x: 343, endPoint y: 472, distance: 38.0
click at [343, 472] on div "/* ------------------------- BUTTON + TAG THEMES ------------------------- */ […" at bounding box center [895, 448] width 1212 height 685
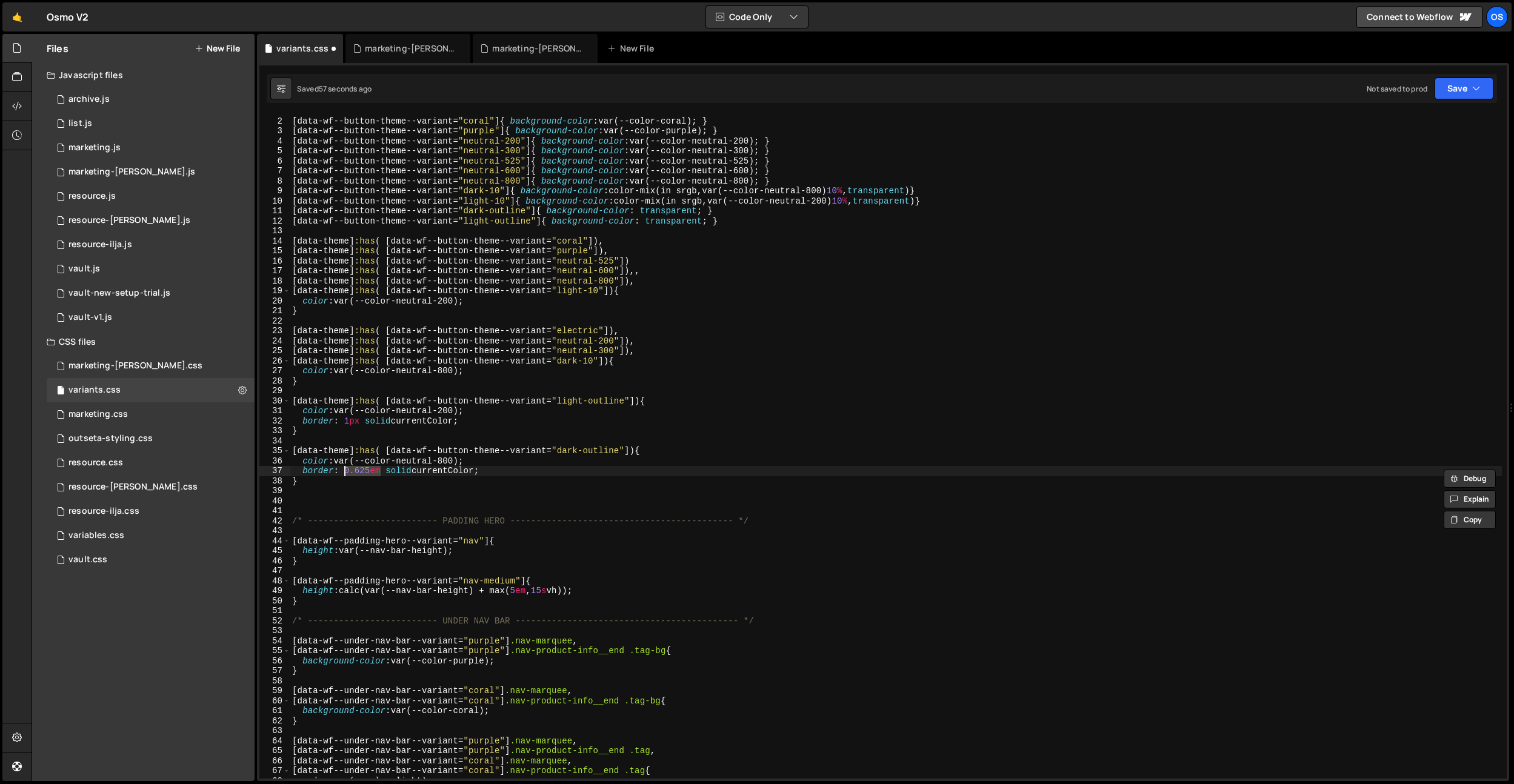
click at [350, 425] on div "/* ------------------------- BUTTON + TAG THEMES ------------------------- */ […" at bounding box center [895, 448] width 1212 height 685
drag, startPoint x: 350, startPoint y: 425, endPoint x: 487, endPoint y: 471, distance: 144.5
click at [350, 425] on div "/* ------------------------- BUTTON + TAG THEMES ------------------------- */ […" at bounding box center [895, 448] width 1212 height 685
paste textarea "0.625em"
type textarea "border: 0.625em solid currentColor;"
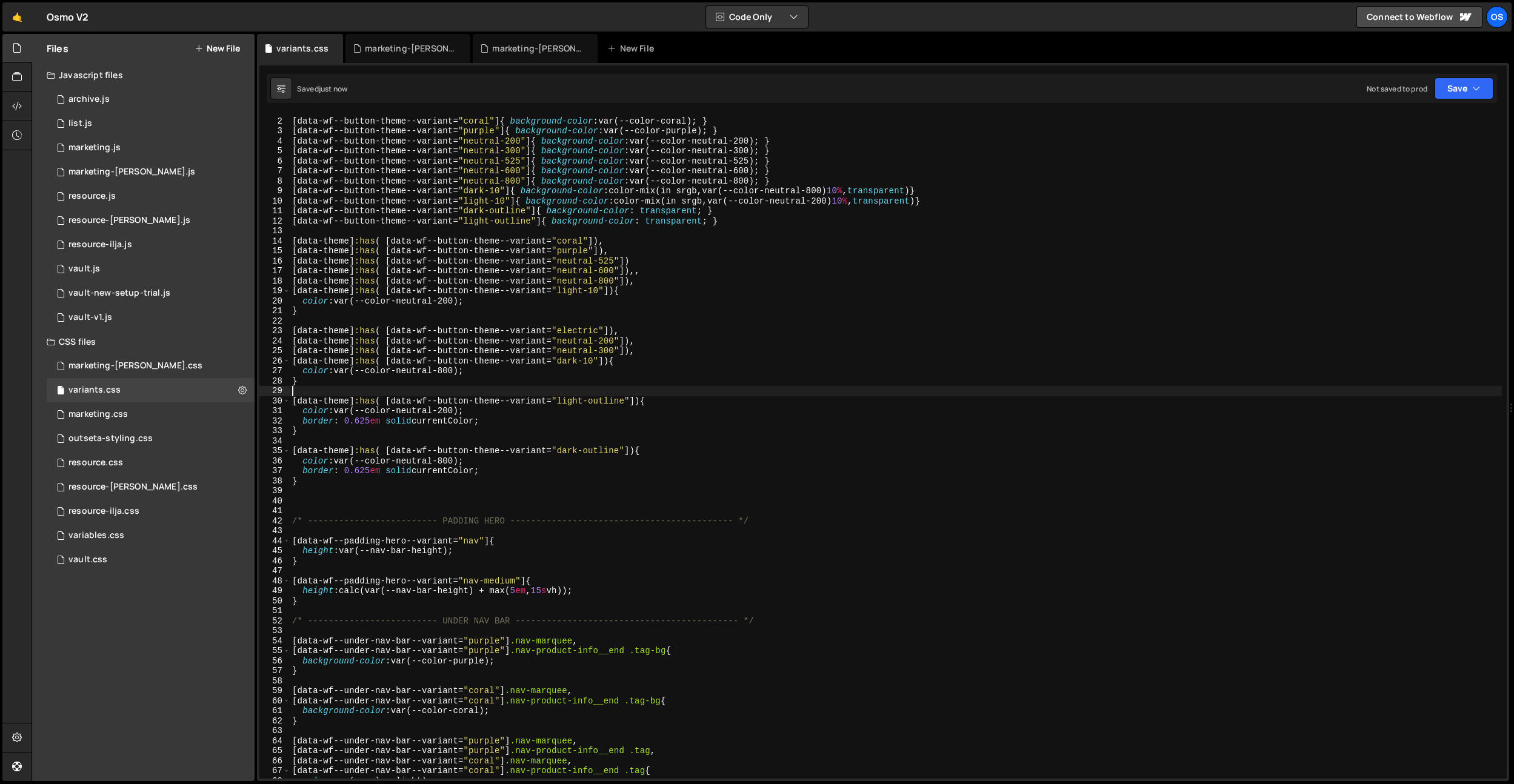
click at [616, 390] on div "/* ------------------------- BUTTON + TAG THEMES ------------------------- */ […" at bounding box center [895, 448] width 1212 height 685
click at [643, 266] on div "/* ------------------------- BUTTON + TAG THEMES ------------------------- */ […" at bounding box center [895, 448] width 1212 height 685
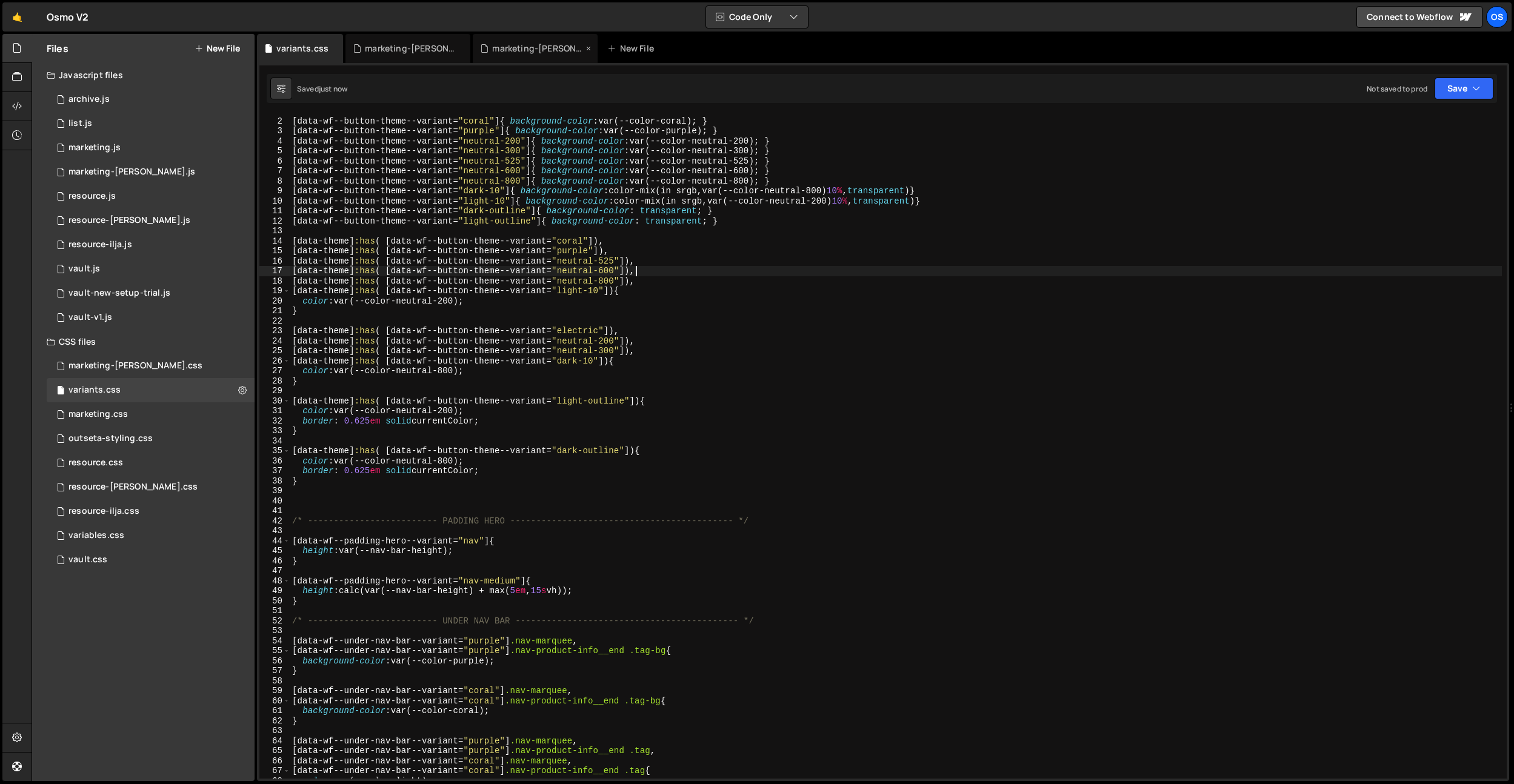
type textarea "[data-theme]:has( [data-wf--button-theme--variant="neutral-600"]),"
click at [92, 257] on div "0 vault.js 0" at bounding box center [151, 269] width 208 height 24
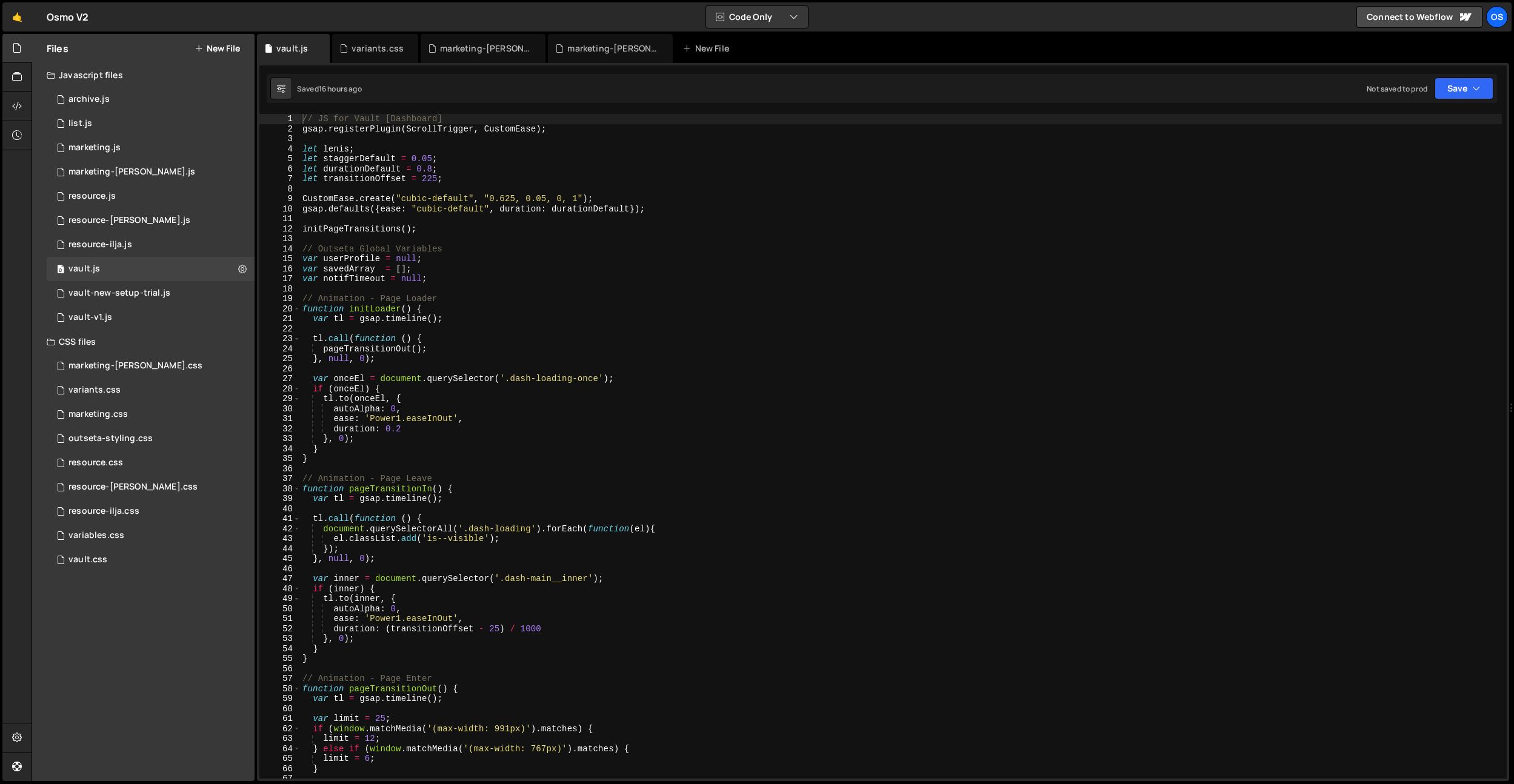
type textarea "function initLoader() {"
click at [476, 306] on div "// JS for Vault [Dashboard] gsap . registerPlugin ( ScrollTrigger , CustomEase …" at bounding box center [900, 457] width 1201 height 685
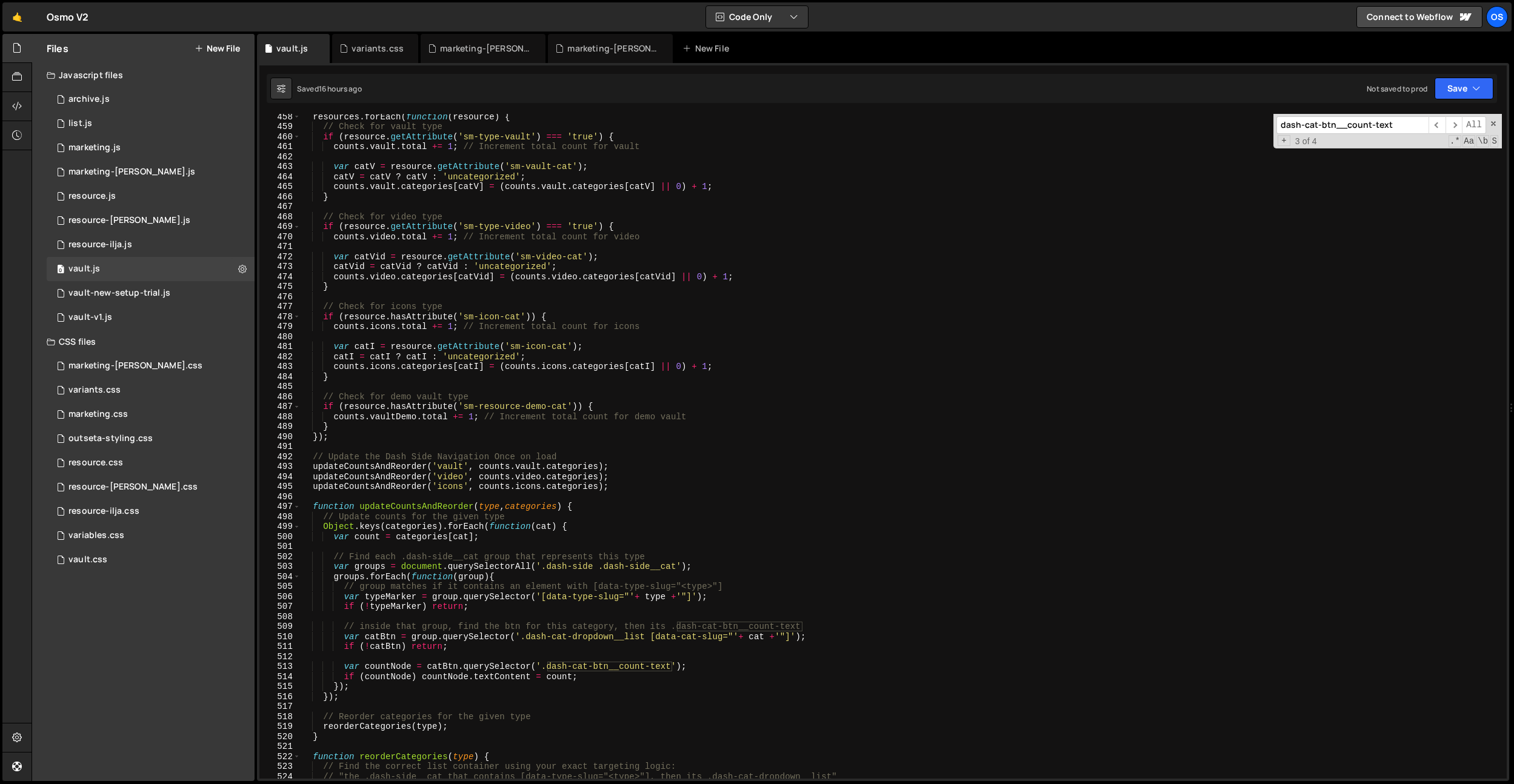
scroll to position [3578, 0]
type input "dash-cat-btn__count-text"
type textarea "function updateCountsAndReorder(type, categories) {"
click at [445, 510] on div "resources . forEach ( function ( resource ) { // Check for vault type if ( reso…" at bounding box center [900, 454] width 1201 height 685
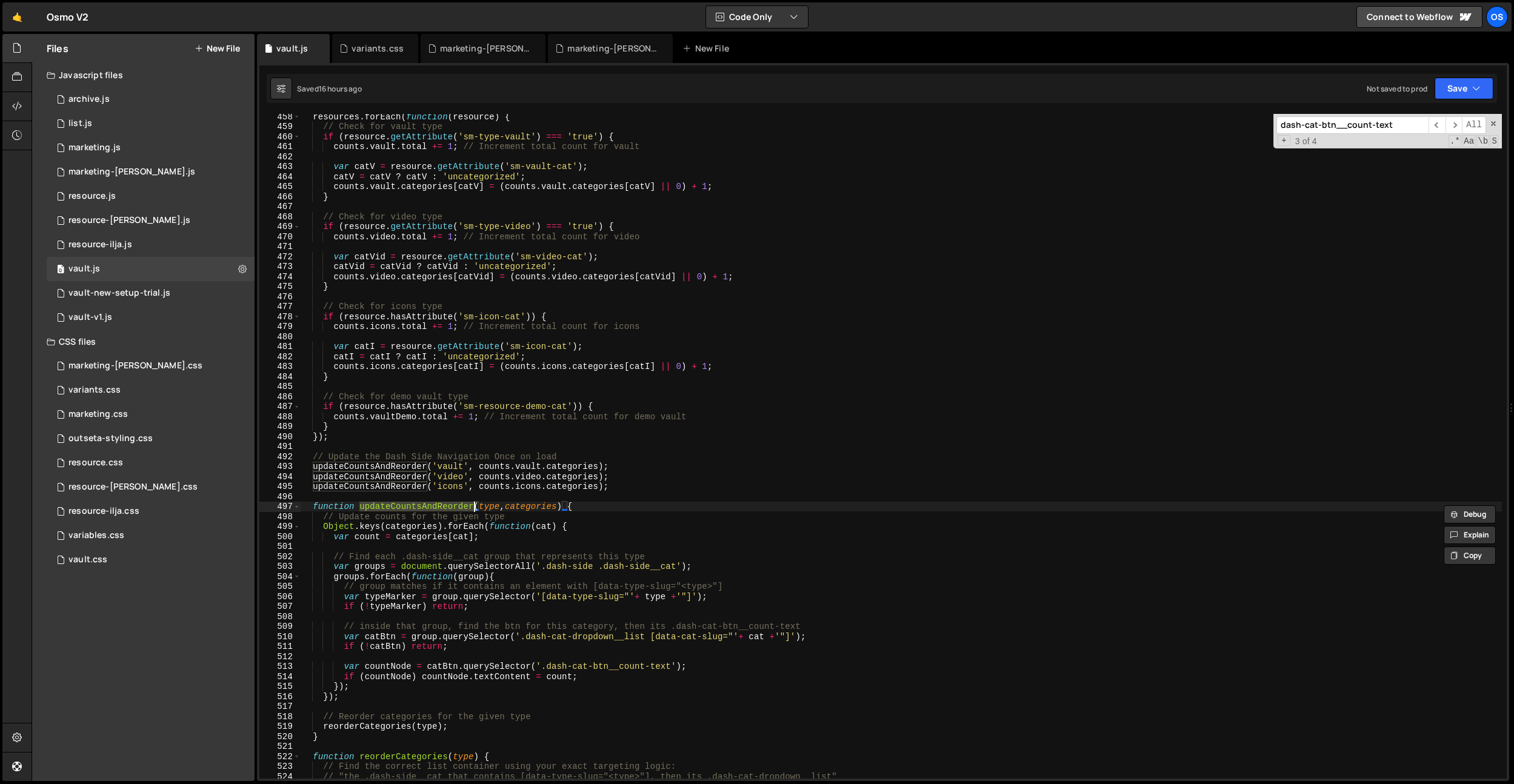
type input "updateCountsAndReorder"
type textarea "updateCountsAndReorder('vault', counts.vault.categories);"
click at [455, 465] on div "resources . forEach ( function ( resource ) { // Check for vault type if ( reso…" at bounding box center [900, 454] width 1201 height 685
drag, startPoint x: 608, startPoint y: 467, endPoint x: 313, endPoint y: 467, distance: 295.0
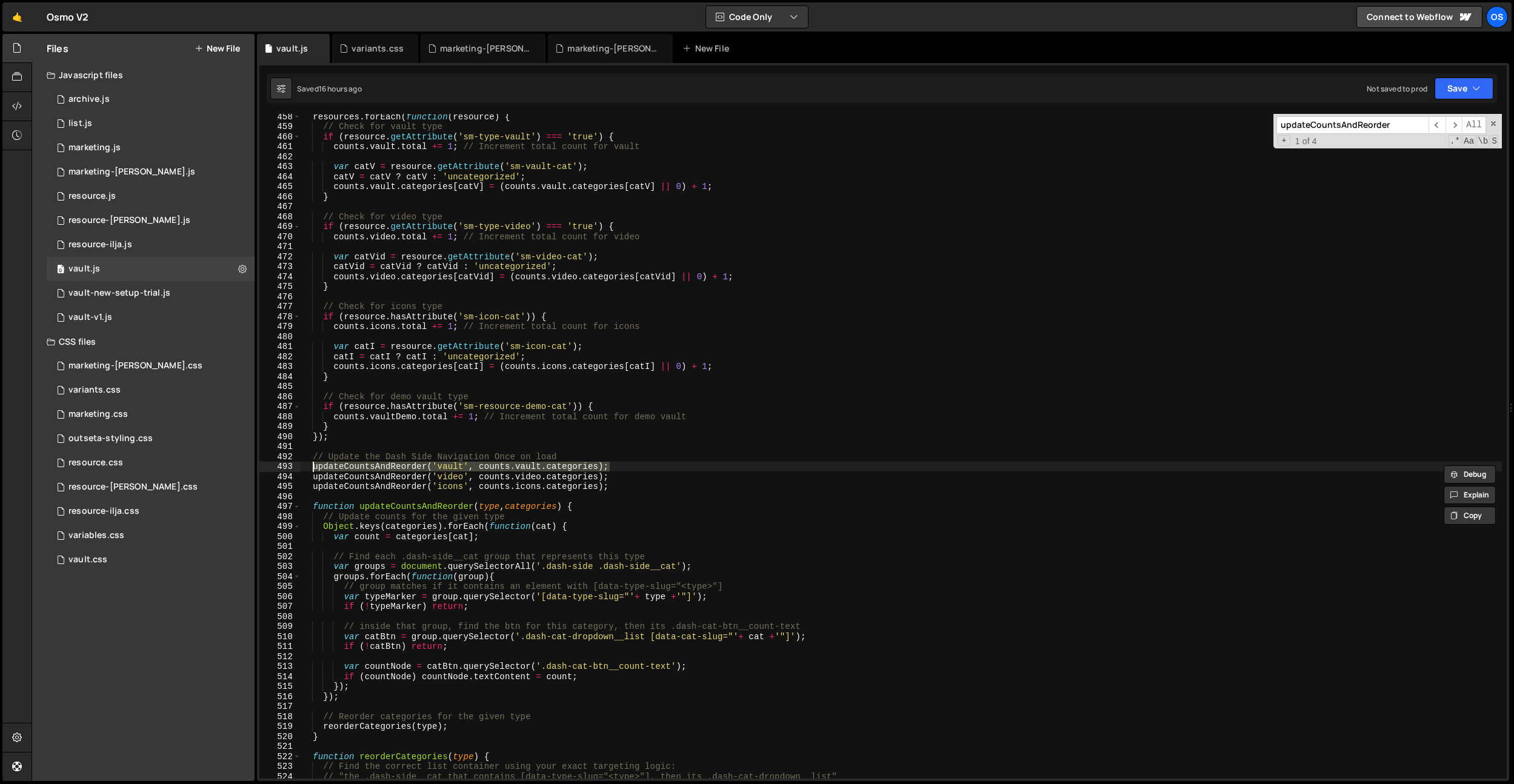
click at [313, 467] on div "resources . forEach ( function ( resource ) { // Check for vault type if ( reso…" at bounding box center [900, 454] width 1201 height 685
paste textarea "updateCountsAndReorder('vault', counts.vault.categories);"
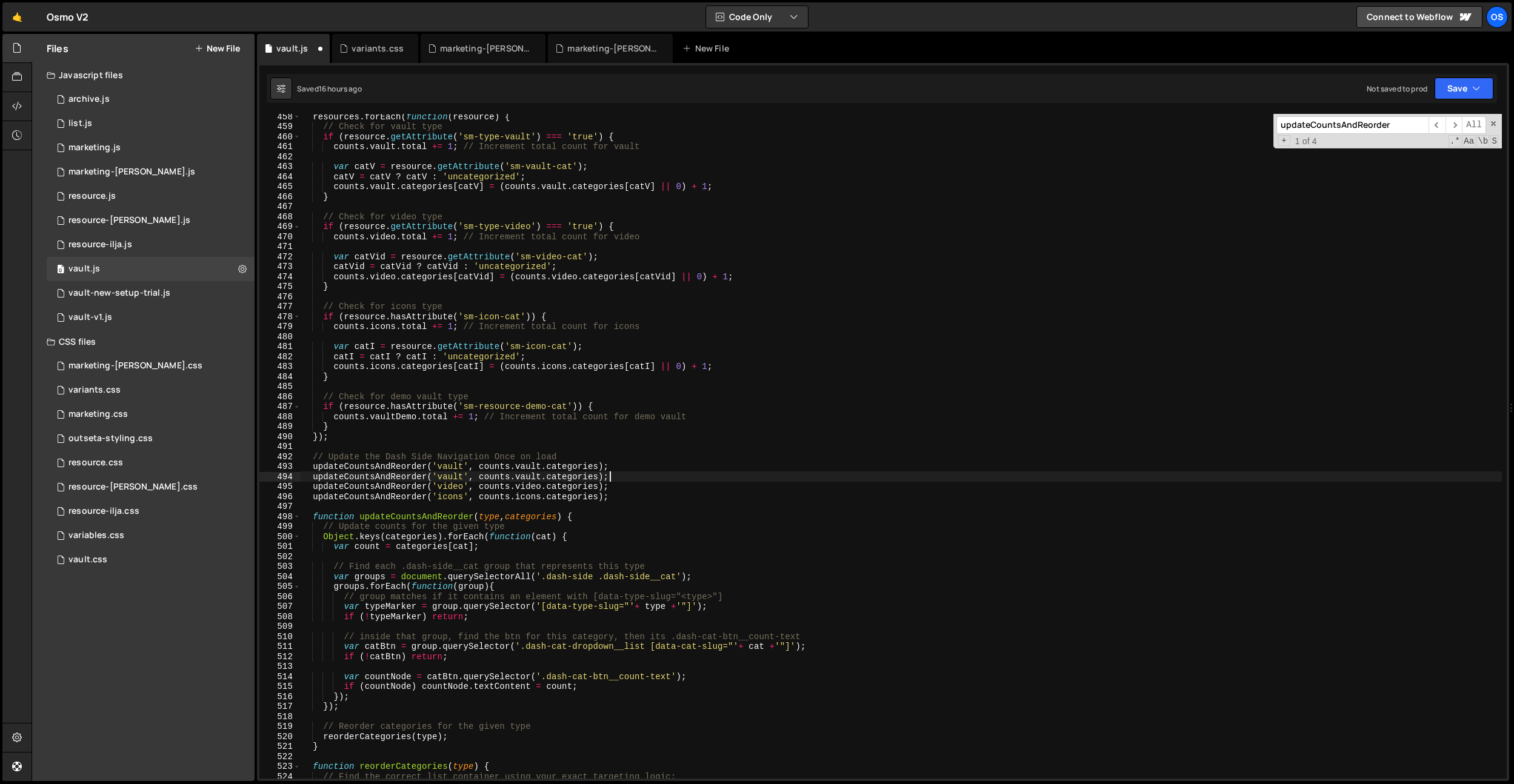
click at [453, 479] on div "resources . forEach ( function ( resource ) { // Check for vault type if ( reso…" at bounding box center [900, 454] width 1201 height 685
type textarea "updateCountsAndReorder('demo', counts.vault.categories);"
